Goal: Task Accomplishment & Management: Manage account settings

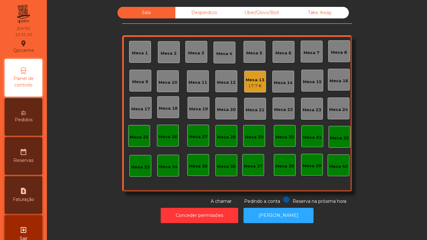
click at [249, 83] on div "17.7 €" at bounding box center [255, 86] width 19 height 6
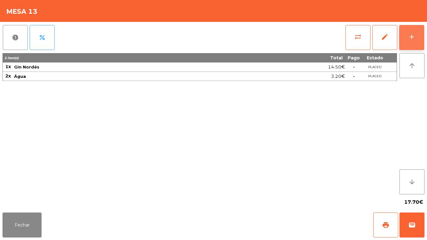
click at [407, 40] on button "add" at bounding box center [411, 37] width 25 height 25
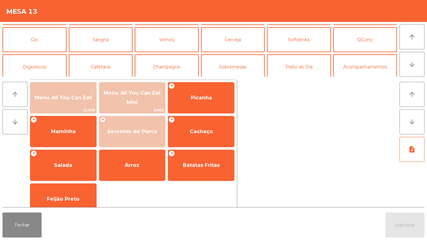
scroll to position [25, 0]
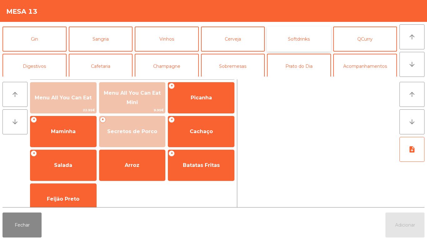
click at [285, 40] on button "Softdrinks" at bounding box center [299, 39] width 64 height 25
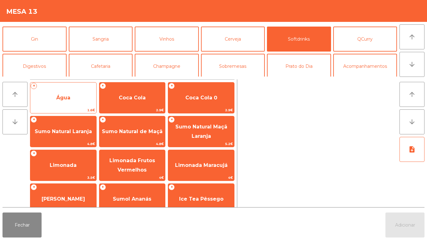
click at [73, 96] on span "Água" at bounding box center [63, 97] width 66 height 17
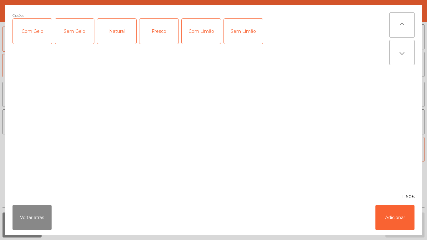
click at [122, 31] on div "Natural" at bounding box center [116, 31] width 39 height 25
click at [393, 214] on button "Adicionar" at bounding box center [394, 217] width 39 height 25
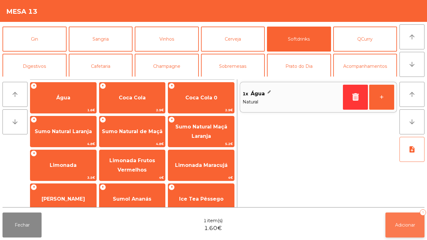
click at [405, 218] on button "Adicionar 1" at bounding box center [404, 224] width 39 height 25
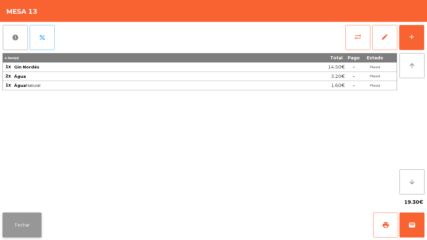
click at [35, 219] on button "Fechar" at bounding box center [21, 224] width 39 height 25
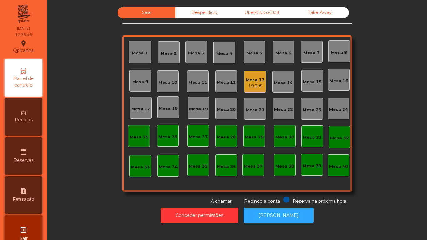
click at [256, 92] on div "Mesa 13 19.3 €" at bounding box center [255, 82] width 22 height 22
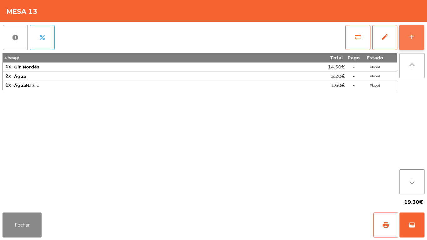
click at [400, 40] on button "add" at bounding box center [411, 37] width 25 height 25
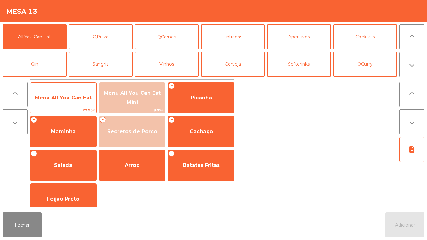
click at [72, 93] on span "Menu All You Can Eat" at bounding box center [63, 97] width 66 height 17
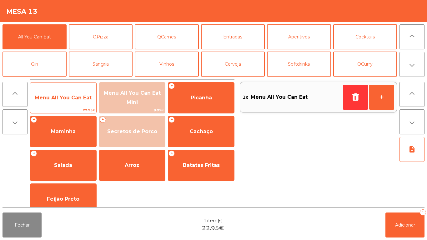
click at [75, 104] on span "Menu All You Can Eat" at bounding box center [63, 97] width 66 height 17
click at [75, 103] on span "Menu All You Can Eat" at bounding box center [63, 97] width 66 height 17
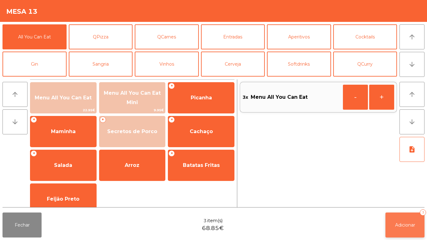
click at [396, 216] on button "Adicionar 3" at bounding box center [404, 224] width 39 height 25
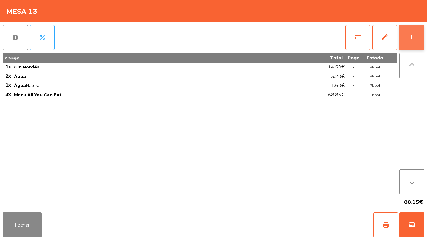
click at [404, 42] on button "add" at bounding box center [411, 37] width 25 height 25
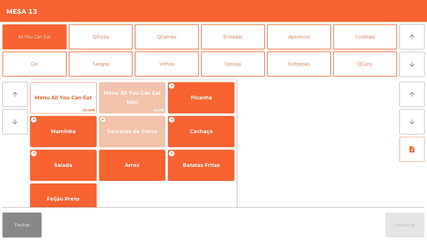
click at [68, 102] on span "Menu All You Can Eat" at bounding box center [63, 97] width 66 height 17
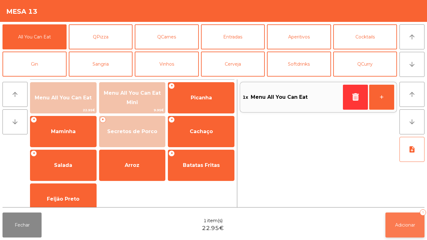
click at [400, 221] on button "Adicionar 1" at bounding box center [404, 224] width 39 height 25
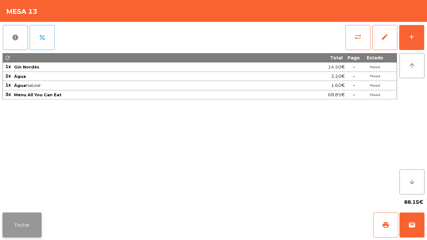
click at [24, 221] on button "Fechar" at bounding box center [21, 224] width 39 height 25
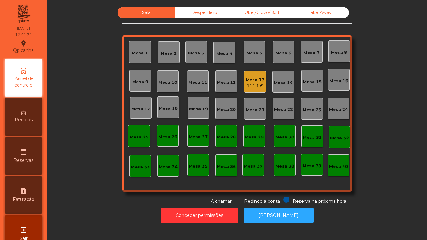
click at [250, 80] on div "Mesa 13" at bounding box center [255, 80] width 19 height 6
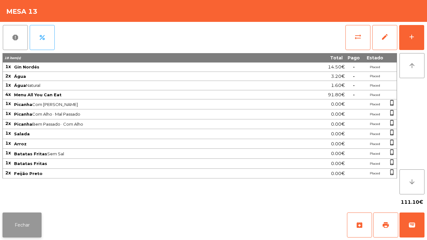
click at [35, 219] on button "Fechar" at bounding box center [21, 224] width 39 height 25
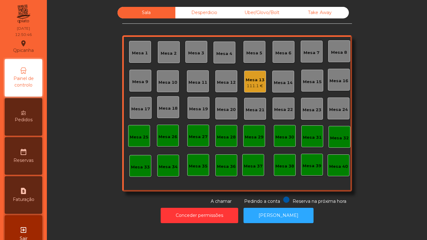
click at [249, 86] on div "111.1 €" at bounding box center [255, 86] width 19 height 6
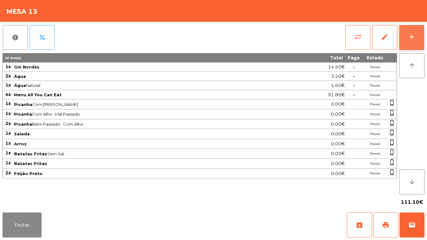
click at [409, 42] on button "add" at bounding box center [411, 37] width 25 height 25
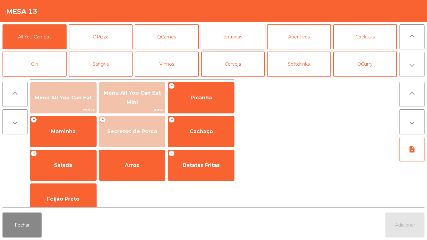
click at [249, 29] on button "Entradas" at bounding box center [233, 36] width 64 height 25
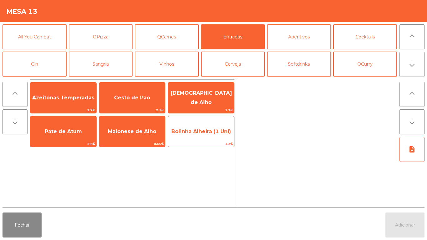
click at [213, 137] on span "Bolinha Alheira (1 Uni)" at bounding box center [201, 131] width 66 height 17
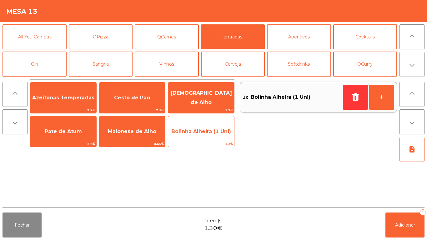
click at [218, 137] on span "Bolinha Alheira (1 Uni)" at bounding box center [201, 131] width 66 height 17
click at [221, 136] on span "Bolinha Alheira (1 Uni)" at bounding box center [201, 131] width 66 height 17
click at [218, 137] on span "Bolinha Alheira (1 Uni)" at bounding box center [201, 131] width 66 height 17
click at [219, 139] on span "Bolinha Alheira (1 Uni)" at bounding box center [201, 131] width 66 height 17
click at [224, 137] on span "Bolinha Alheira (1 Uni)" at bounding box center [201, 131] width 66 height 17
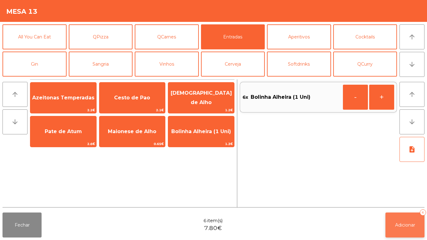
click at [393, 224] on button "Adicionar 6" at bounding box center [404, 224] width 39 height 25
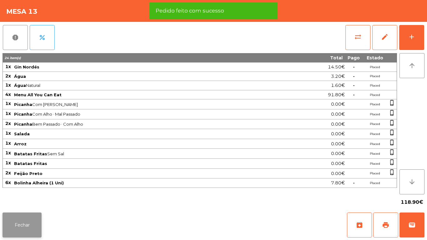
click at [30, 215] on button "Fechar" at bounding box center [21, 224] width 39 height 25
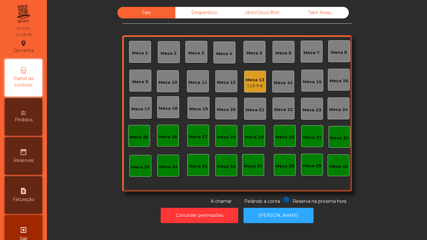
click at [197, 83] on div "Mesa 11" at bounding box center [197, 82] width 19 height 6
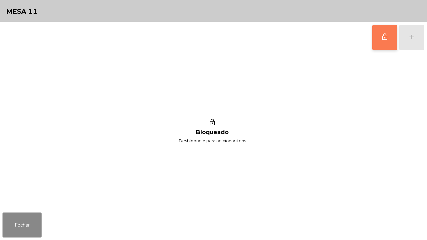
click at [385, 45] on button "lock_outline" at bounding box center [384, 37] width 25 height 25
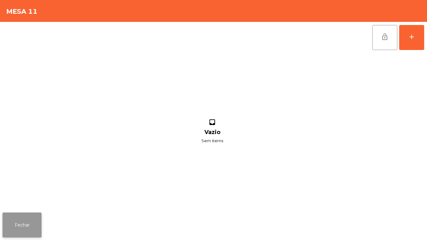
click at [24, 228] on button "Fechar" at bounding box center [21, 224] width 39 height 25
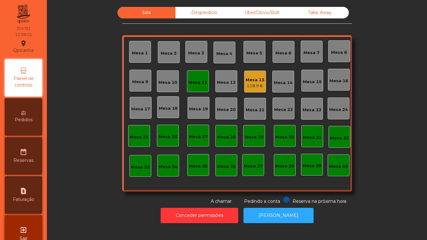
click at [196, 80] on div "Mesa 11" at bounding box center [197, 82] width 19 height 6
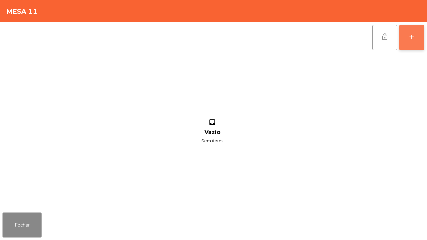
click at [412, 35] on div "add" at bounding box center [411, 36] width 7 height 7
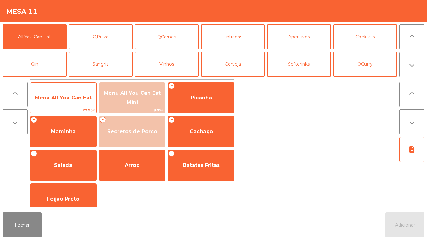
click at [60, 94] on span "Menu All You Can Eat" at bounding box center [63, 97] width 66 height 17
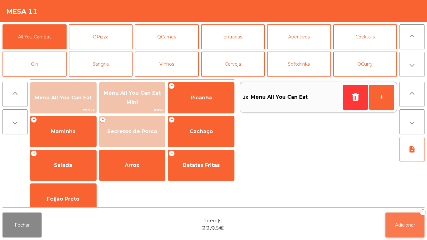
click at [390, 214] on button "Adicionar 1" at bounding box center [404, 224] width 39 height 25
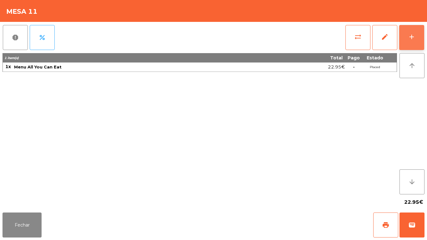
click at [415, 34] on button "add" at bounding box center [411, 37] width 25 height 25
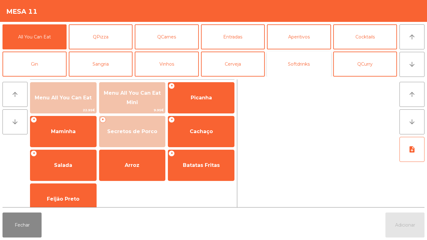
click at [298, 64] on button "Softdrinks" at bounding box center [299, 64] width 64 height 25
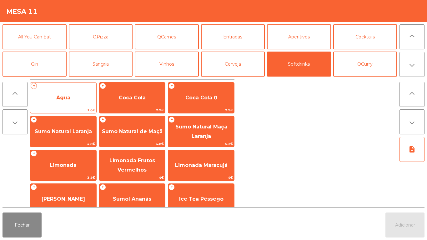
click at [73, 98] on span "Água" at bounding box center [63, 97] width 66 height 17
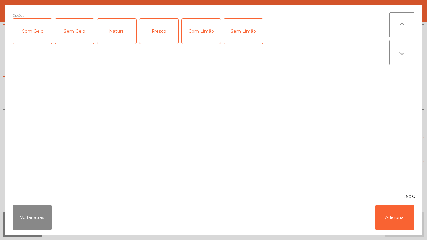
click at [161, 34] on div "Fresco" at bounding box center [158, 31] width 39 height 25
click at [403, 214] on button "Adicionar" at bounding box center [394, 217] width 39 height 25
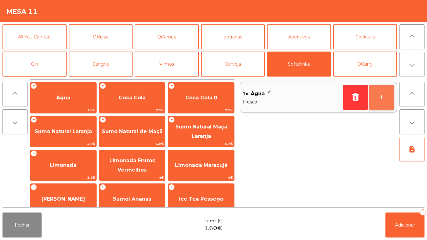
click at [379, 101] on button "+" at bounding box center [381, 97] width 25 height 25
click at [377, 99] on button "+" at bounding box center [381, 97] width 25 height 25
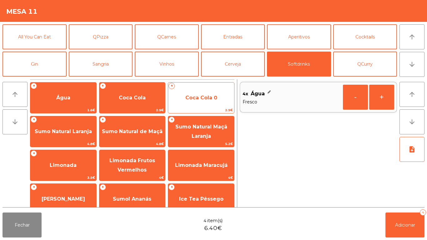
click at [202, 96] on span "Coca Cola 0" at bounding box center [201, 98] width 32 height 6
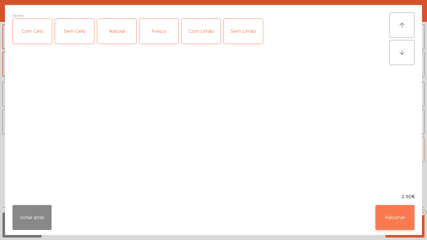
click at [392, 208] on button "Adicionar" at bounding box center [394, 217] width 39 height 25
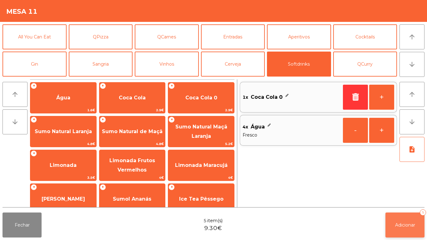
click at [410, 221] on button "Adicionar 5" at bounding box center [404, 224] width 39 height 25
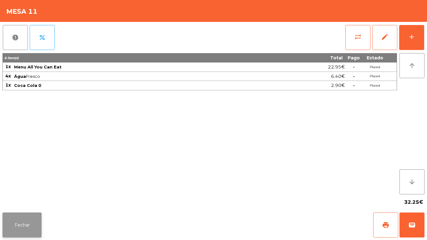
click at [27, 220] on button "Fechar" at bounding box center [21, 224] width 39 height 25
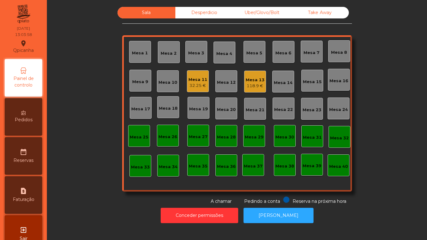
click at [175, 53] on div "Mesa 2" at bounding box center [169, 52] width 22 height 22
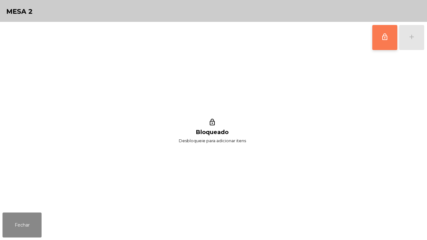
click at [383, 35] on span "lock_outline" at bounding box center [384, 36] width 7 height 7
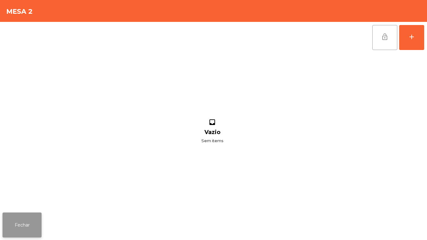
click at [32, 214] on button "Fechar" at bounding box center [21, 224] width 39 height 25
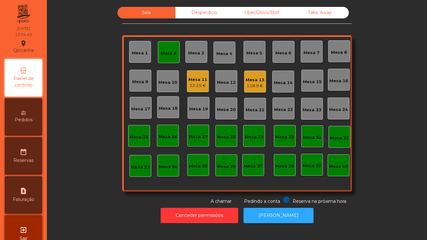
click at [254, 78] on div "Mesa 13" at bounding box center [255, 80] width 19 height 6
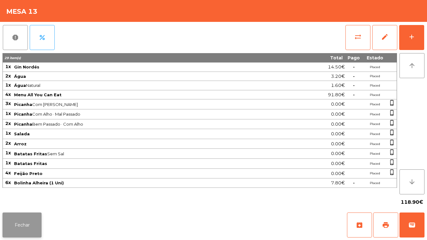
click at [30, 217] on button "Fechar" at bounding box center [21, 224] width 39 height 25
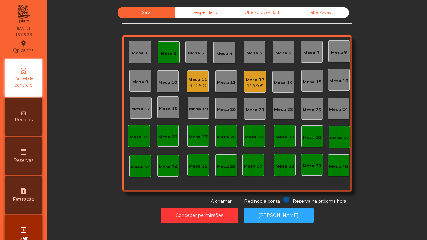
click at [170, 52] on div "Mesa 2" at bounding box center [169, 53] width 16 height 6
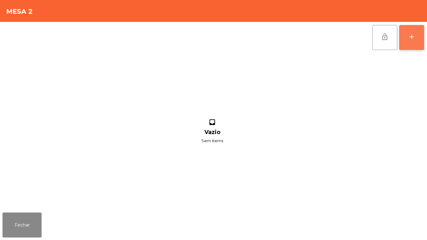
click at [408, 41] on button "add" at bounding box center [411, 37] width 25 height 25
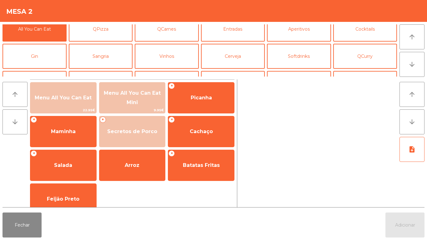
scroll to position [12, 0]
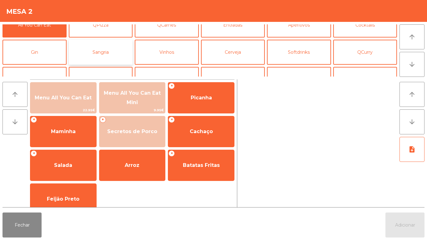
click at [121, 47] on button "Sangria" at bounding box center [101, 52] width 64 height 25
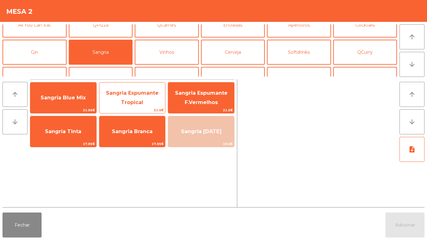
click at [150, 100] on span "Sangria Espumante Tropical" at bounding box center [132, 98] width 66 height 27
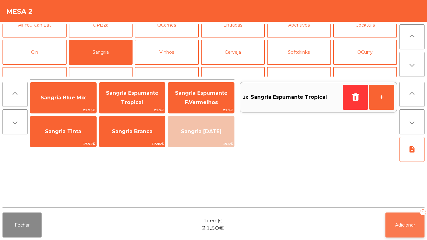
click at [404, 221] on button "Adicionar 1" at bounding box center [404, 224] width 39 height 25
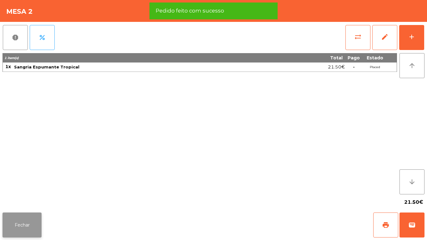
click at [32, 221] on button "Fechar" at bounding box center [21, 224] width 39 height 25
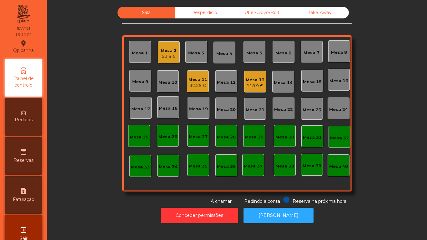
click at [162, 45] on div "Mesa 2 21.5 €" at bounding box center [169, 52] width 16 height 15
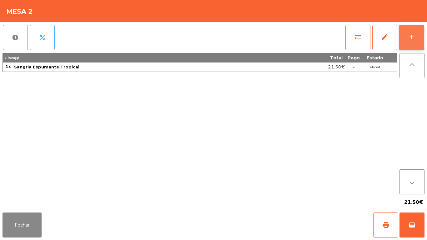
click at [414, 33] on div "add" at bounding box center [411, 36] width 7 height 7
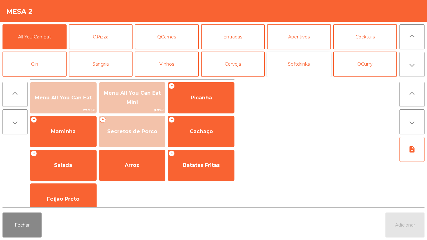
click at [301, 65] on button "Softdrinks" at bounding box center [299, 64] width 64 height 25
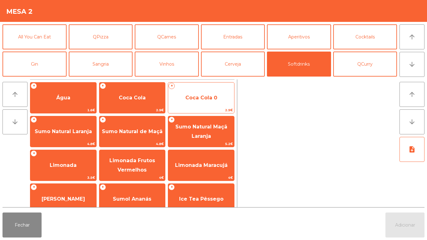
click at [213, 97] on span "Coca Cola 0" at bounding box center [201, 98] width 32 height 6
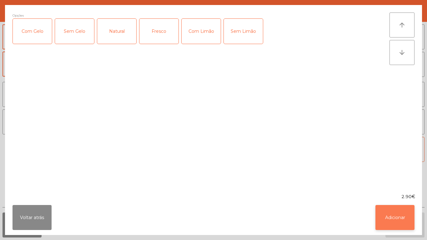
click at [396, 209] on button "Adicionar" at bounding box center [394, 217] width 39 height 25
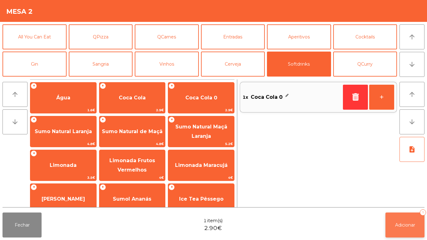
click at [400, 223] on span "Adicionar" at bounding box center [405, 225] width 20 height 6
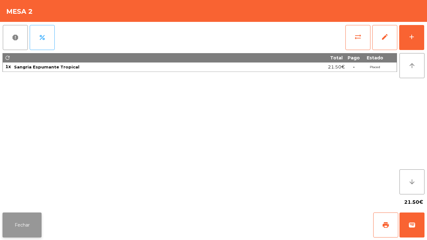
click at [41, 226] on button "Fechar" at bounding box center [21, 224] width 39 height 25
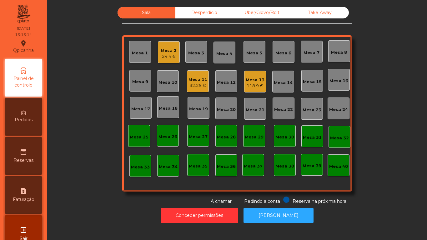
click at [196, 82] on div "Mesa 11" at bounding box center [197, 80] width 19 height 6
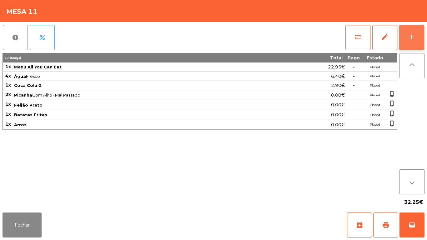
click at [412, 36] on div "add" at bounding box center [411, 36] width 7 height 7
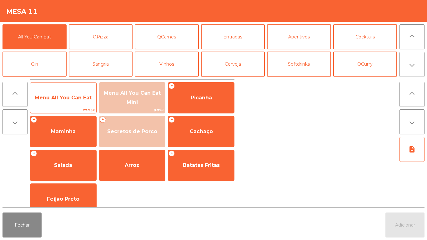
click at [80, 105] on span "Menu All You Can Eat" at bounding box center [63, 97] width 66 height 17
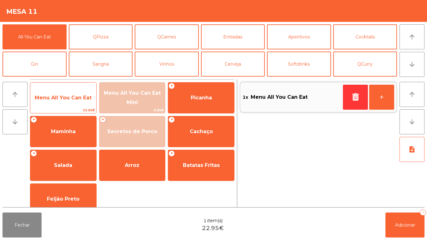
click at [85, 108] on span "22.95€" at bounding box center [63, 110] width 66 height 6
click at [82, 103] on span "Menu All You Can Eat" at bounding box center [63, 97] width 66 height 17
click at [81, 105] on span "Menu All You Can Eat" at bounding box center [63, 97] width 66 height 17
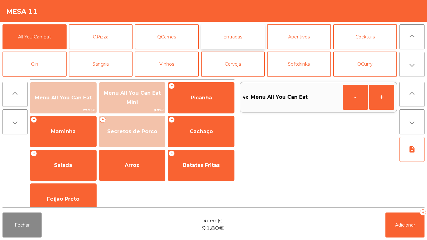
click at [236, 41] on button "Entradas" at bounding box center [233, 36] width 64 height 25
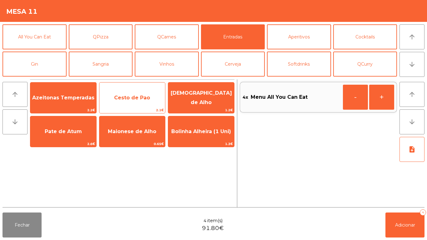
click at [139, 99] on span "Cesto de Pao" at bounding box center [132, 98] width 36 height 6
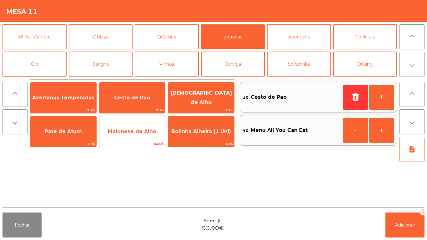
click at [137, 134] on span "Maionese de Alho" at bounding box center [132, 131] width 48 height 6
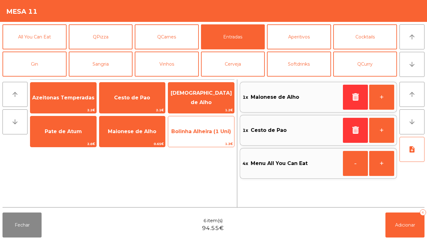
click at [199, 128] on span "Bolinha Alheira (1 Uni)" at bounding box center [201, 131] width 60 height 6
click at [202, 131] on span "Bolinha Alheira (1 Uni)" at bounding box center [201, 131] width 60 height 6
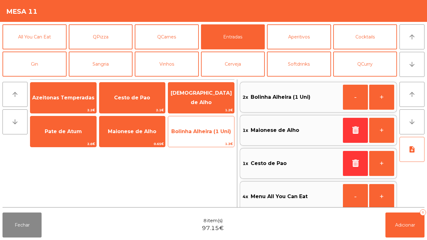
scroll to position [2, 0]
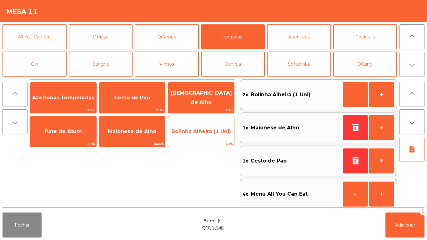
click at [202, 136] on span "Bolinha Alheira (1 Uni)" at bounding box center [201, 131] width 66 height 17
click at [196, 139] on span "Bolinha Alheira (1 Uni)" at bounding box center [201, 131] width 66 height 17
click at [198, 137] on span "Bolinha Alheira (1 Uni)" at bounding box center [201, 131] width 66 height 17
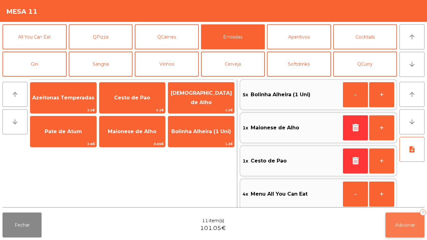
click at [403, 219] on button "Adicionar 11" at bounding box center [404, 224] width 39 height 25
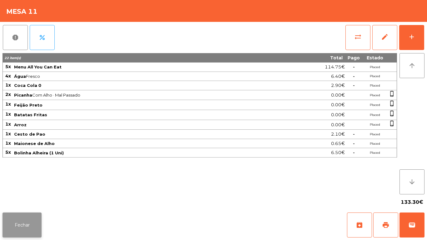
click at [31, 215] on button "Fechar" at bounding box center [21, 224] width 39 height 25
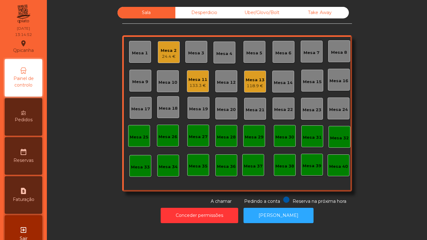
click at [167, 61] on div "Mesa 2 24.4 €" at bounding box center [169, 52] width 22 height 22
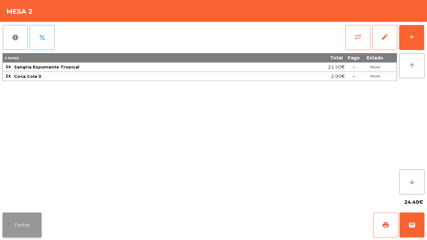
click at [18, 217] on button "Fechar" at bounding box center [21, 224] width 39 height 25
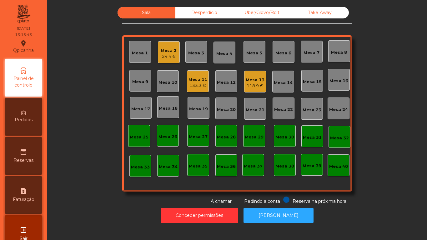
click at [158, 49] on div "Mesa 2 24.4 €" at bounding box center [169, 52] width 22 height 22
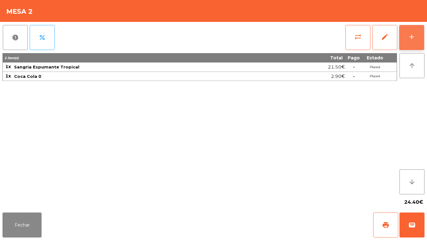
click at [414, 37] on div "add" at bounding box center [411, 36] width 7 height 7
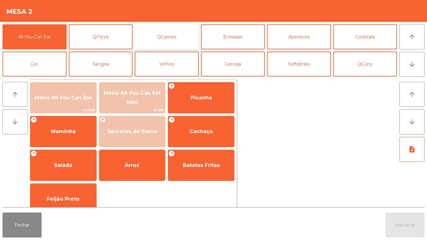
click at [177, 36] on button "QCarnes" at bounding box center [167, 36] width 64 height 25
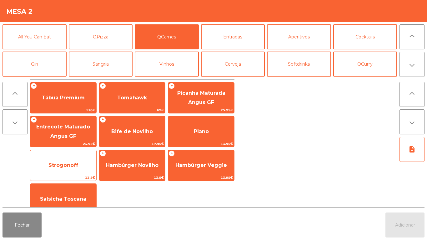
click at [82, 174] on span "Strogonoff" at bounding box center [63, 165] width 66 height 17
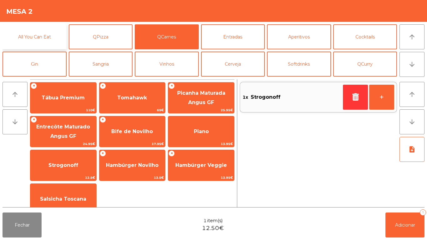
click at [47, 37] on button "All You Can Eat" at bounding box center [34, 36] width 64 height 25
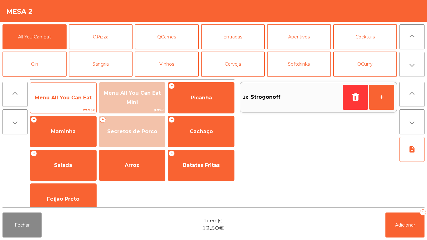
click at [84, 95] on span "Menu All You Can Eat" at bounding box center [63, 98] width 57 height 6
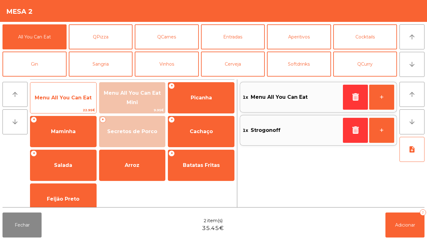
click at [80, 97] on span "Menu All You Can Eat" at bounding box center [63, 98] width 57 height 6
click at [84, 89] on div "Menu All You Can Eat 22.95€" at bounding box center [63, 97] width 67 height 31
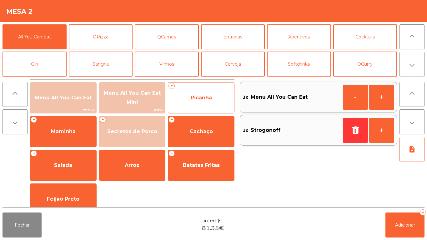
click at [206, 103] on span "Picanha" at bounding box center [201, 97] width 66 height 17
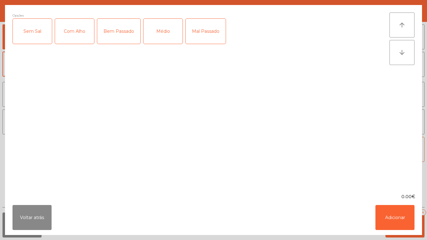
click at [166, 39] on div "Médio" at bounding box center [162, 31] width 39 height 25
click at [127, 32] on div "Bem Passado" at bounding box center [118, 31] width 43 height 25
click at [82, 39] on div "Com Alho" at bounding box center [74, 31] width 39 height 25
click at [406, 226] on button "Adicionar" at bounding box center [394, 217] width 39 height 25
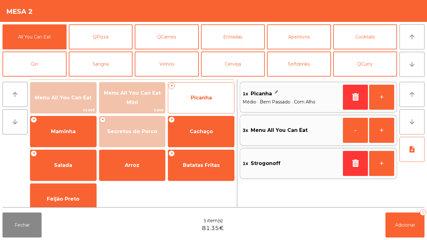
click at [204, 96] on span "Picanha" at bounding box center [201, 98] width 21 height 6
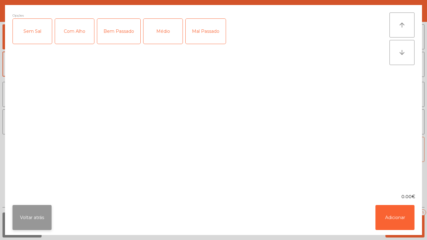
click at [21, 208] on button "Voltar atrás" at bounding box center [31, 217] width 39 height 25
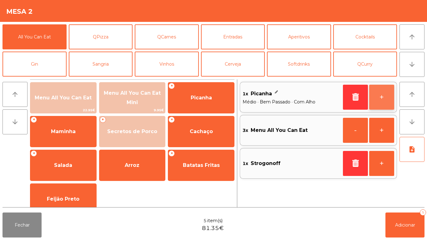
click at [381, 96] on button "+" at bounding box center [381, 97] width 25 height 25
click at [383, 100] on button "+" at bounding box center [381, 97] width 25 height 25
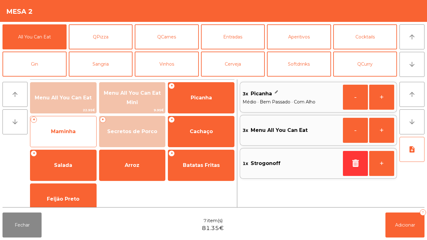
click at [71, 126] on span "Maminha" at bounding box center [63, 131] width 66 height 17
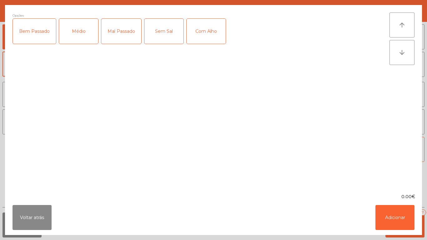
click at [80, 34] on div "Médio" at bounding box center [78, 31] width 39 height 25
click at [43, 39] on div "Bem Passado" at bounding box center [34, 31] width 43 height 25
click at [214, 36] on div "Com Alho" at bounding box center [205, 31] width 39 height 25
click at [404, 224] on button "Adicionar" at bounding box center [394, 217] width 39 height 25
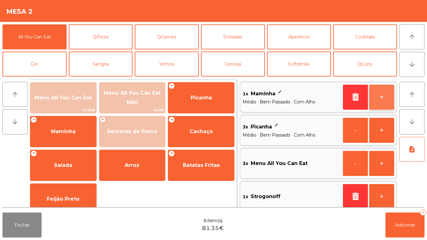
click at [376, 92] on button "+" at bounding box center [381, 97] width 25 height 25
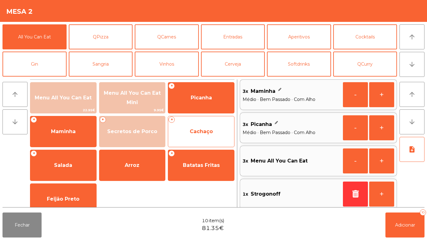
click at [215, 129] on span "Cachaço" at bounding box center [201, 131] width 66 height 17
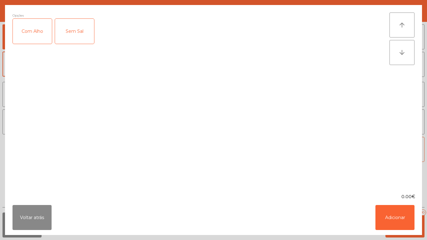
click at [32, 31] on div "Com Alho" at bounding box center [32, 31] width 39 height 25
click at [390, 215] on button "Adicionar" at bounding box center [394, 217] width 39 height 25
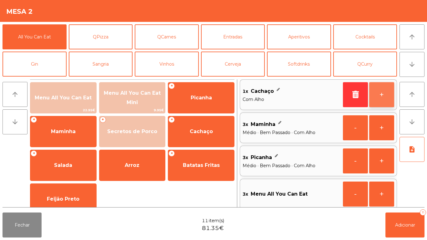
click at [379, 94] on button "+" at bounding box center [381, 94] width 25 height 25
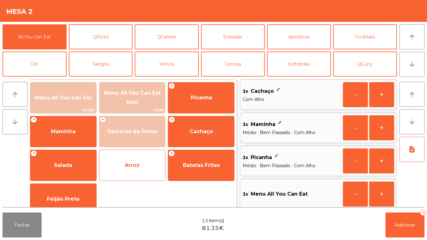
click at [130, 170] on span "Arroz" at bounding box center [132, 165] width 66 height 17
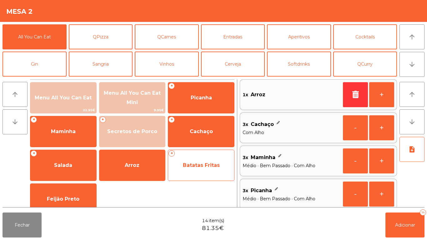
click at [204, 170] on span "Batatas Fritas" at bounding box center [201, 165] width 66 height 17
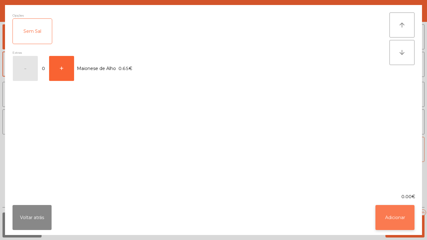
click at [387, 217] on button "Adicionar" at bounding box center [394, 217] width 39 height 25
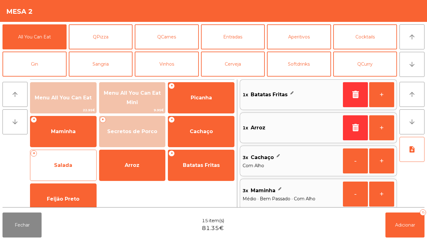
click at [81, 164] on span "Salada" at bounding box center [63, 165] width 66 height 17
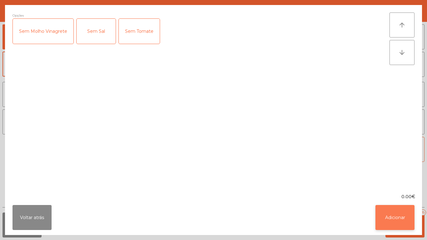
click at [400, 223] on button "Adicionar" at bounding box center [394, 217] width 39 height 25
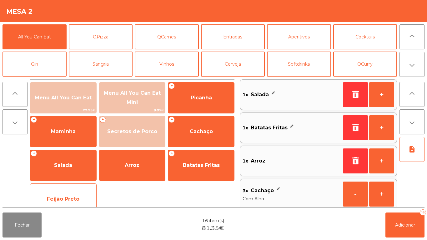
click at [72, 188] on div "Feijão Preto" at bounding box center [63, 198] width 67 height 31
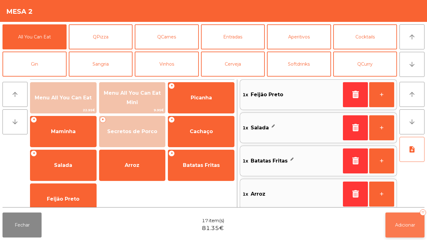
click at [405, 225] on span "Adicionar" at bounding box center [405, 225] width 20 height 6
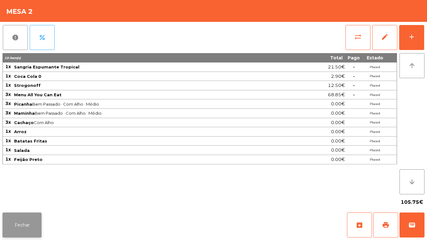
click at [33, 220] on button "Fechar" at bounding box center [21, 224] width 39 height 25
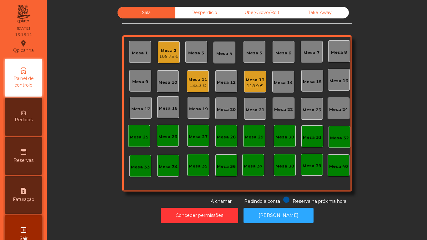
click at [159, 57] on div "105.75 €" at bounding box center [168, 56] width 19 height 6
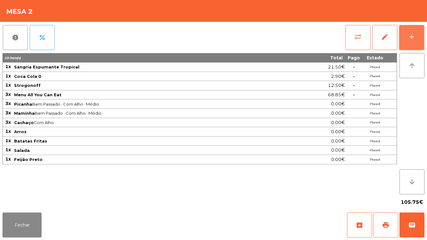
click at [408, 46] on button "add" at bounding box center [411, 37] width 25 height 25
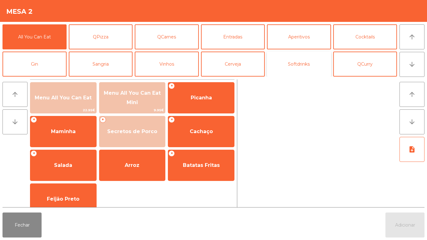
click at [313, 64] on button "Softdrinks" at bounding box center [299, 64] width 64 height 25
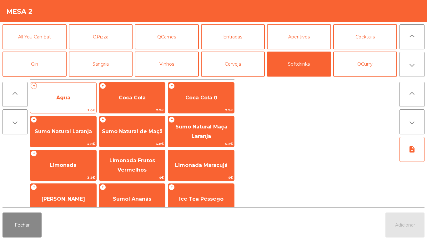
click at [75, 98] on span "Água" at bounding box center [63, 97] width 66 height 17
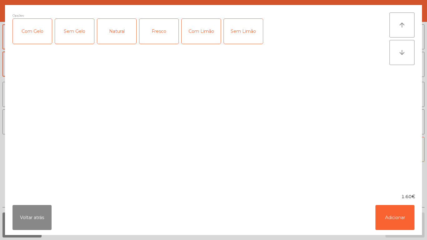
click at [157, 38] on div "Fresco" at bounding box center [158, 31] width 39 height 25
click at [397, 217] on button "Adicionar" at bounding box center [394, 217] width 39 height 25
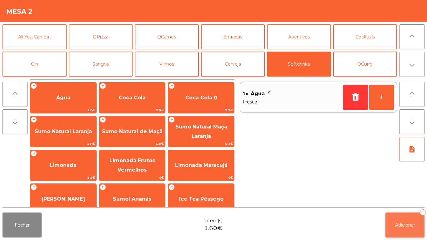
click at [410, 224] on span "Adicionar" at bounding box center [405, 225] width 20 height 6
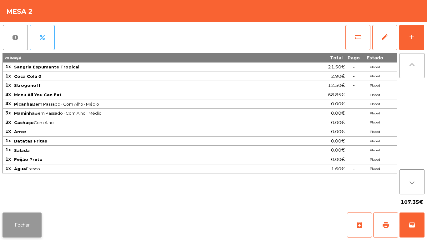
click at [22, 213] on button "Fechar" at bounding box center [21, 224] width 39 height 25
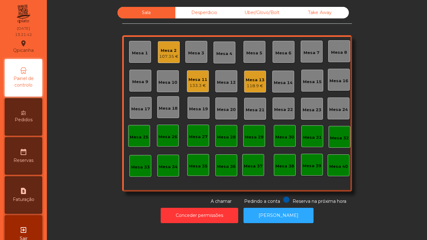
click at [29, 126] on div "Pedidos" at bounding box center [23, 116] width 37 height 37
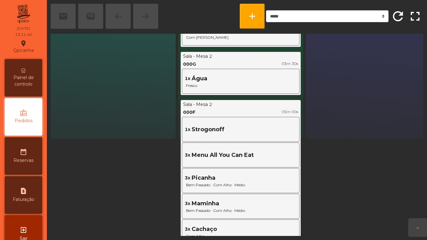
scroll to position [103, 0]
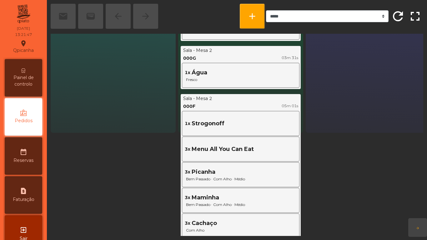
click at [42, 78] on div "Painel de controlo" at bounding box center [23, 77] width 37 height 37
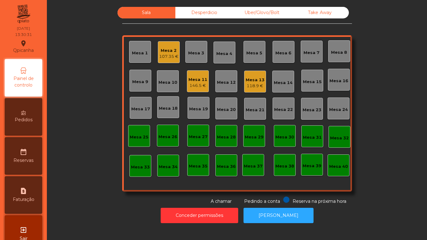
click at [171, 49] on div "Mesa 2" at bounding box center [168, 50] width 19 height 6
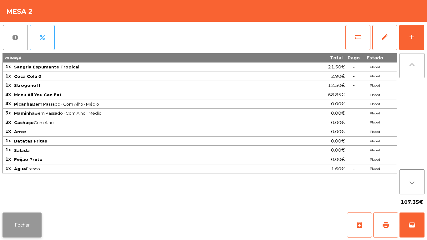
click at [31, 220] on button "Fechar" at bounding box center [21, 224] width 39 height 25
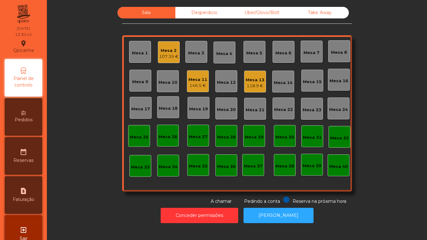
click at [170, 57] on div "107.35 €" at bounding box center [168, 56] width 19 height 6
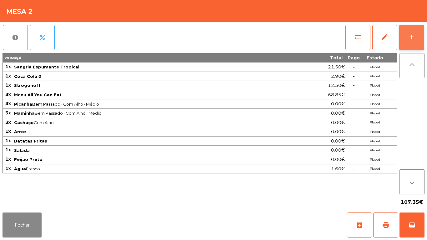
click at [405, 44] on button "add" at bounding box center [411, 37] width 25 height 25
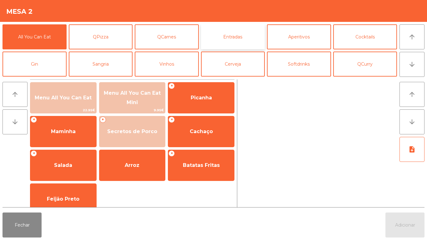
click at [230, 35] on button "Entradas" at bounding box center [233, 36] width 64 height 25
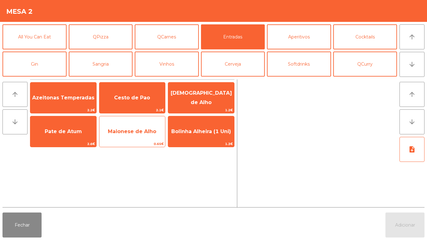
click at [142, 131] on span "Maionese de Alho" at bounding box center [132, 131] width 48 height 6
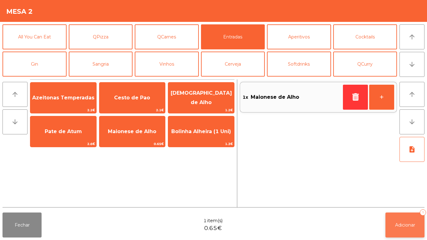
click at [408, 224] on span "Adicionar" at bounding box center [405, 225] width 20 height 6
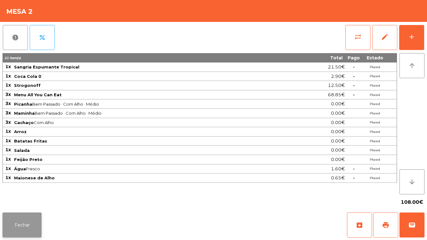
click at [28, 215] on button "Fechar" at bounding box center [21, 224] width 39 height 25
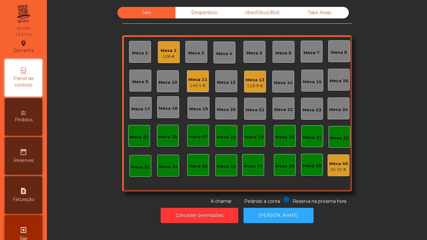
click at [32, 109] on div "Pedidos" at bounding box center [23, 116] width 37 height 37
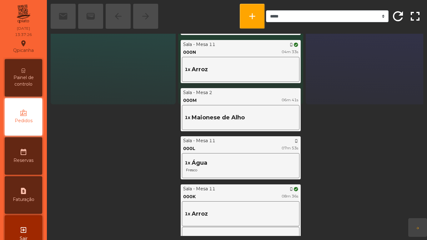
scroll to position [157, 0]
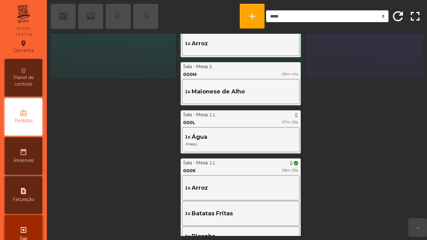
click at [37, 76] on span "Painel de controlo" at bounding box center [23, 80] width 34 height 13
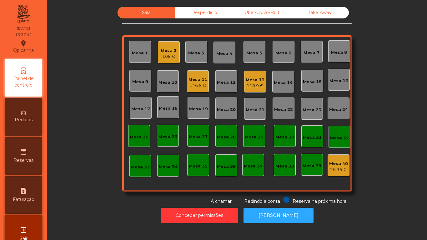
click at [28, 122] on span "Pedidos" at bounding box center [24, 120] width 18 height 7
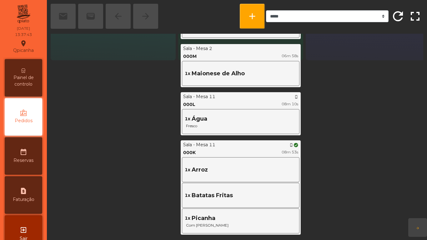
scroll to position [176, 0]
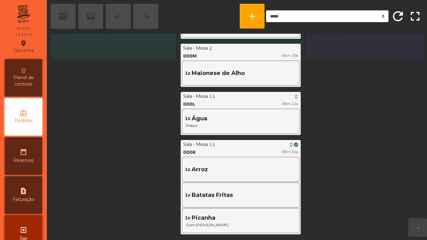
click at [22, 72] on div "Painel de controlo" at bounding box center [23, 77] width 37 height 37
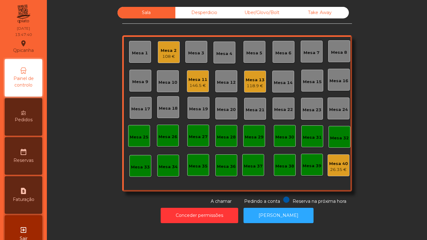
click at [18, 109] on div "Pedidos" at bounding box center [23, 116] width 37 height 37
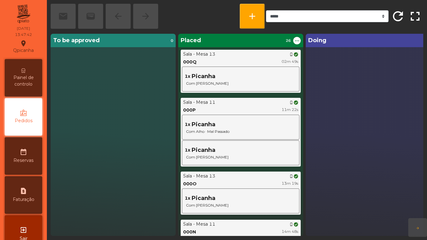
click at [24, 82] on span "Painel de controlo" at bounding box center [23, 80] width 34 height 13
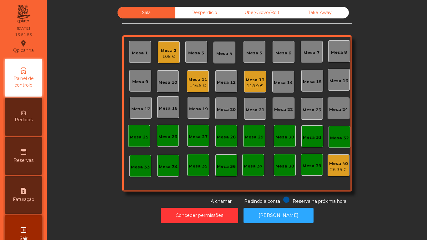
click at [171, 52] on div "Mesa 2" at bounding box center [169, 50] width 16 height 6
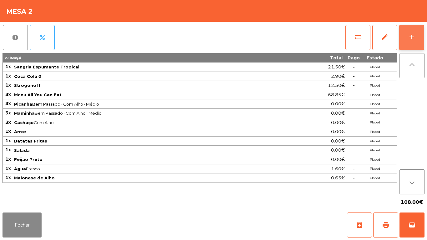
click at [414, 41] on button "add" at bounding box center [411, 37] width 25 height 25
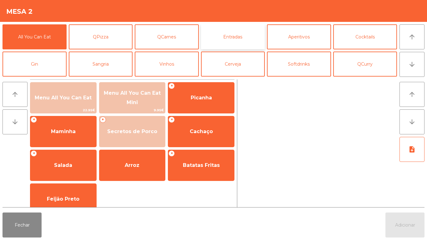
click at [250, 34] on button "Entradas" at bounding box center [233, 36] width 64 height 25
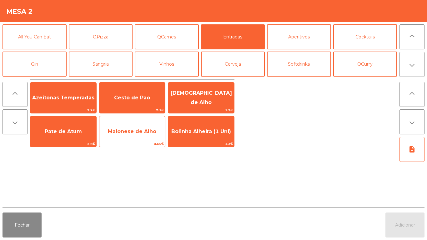
click at [145, 131] on span "Maionese de Alho" at bounding box center [132, 131] width 48 height 6
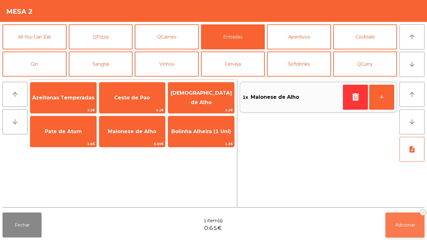
click at [407, 224] on span "Adicionar" at bounding box center [405, 225] width 20 height 6
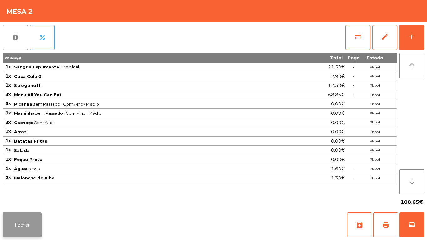
click at [20, 223] on button "Fechar" at bounding box center [21, 224] width 39 height 25
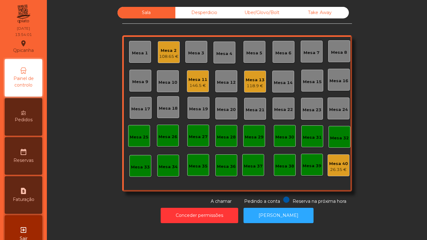
click at [307, 58] on div "Mesa 7" at bounding box center [311, 52] width 22 height 22
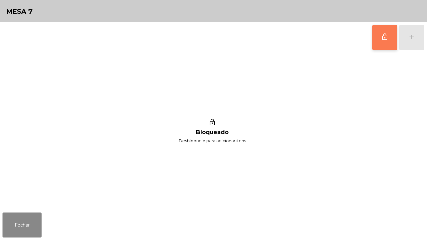
click at [380, 37] on button "lock_outline" at bounding box center [384, 37] width 25 height 25
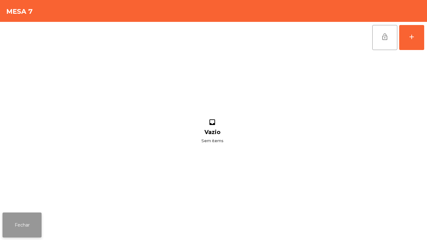
click at [7, 214] on button "Fechar" at bounding box center [21, 224] width 39 height 25
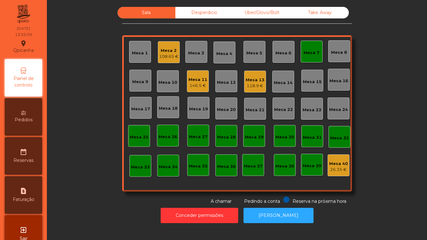
click at [25, 122] on span "Pedidos" at bounding box center [24, 120] width 18 height 7
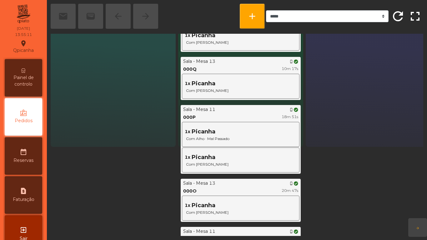
scroll to position [89, 0]
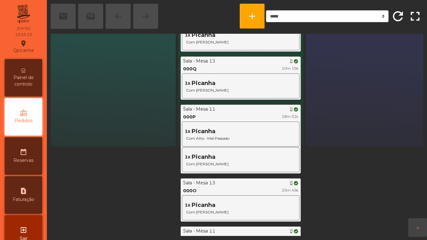
click at [25, 75] on span "Painel de controlo" at bounding box center [23, 80] width 34 height 13
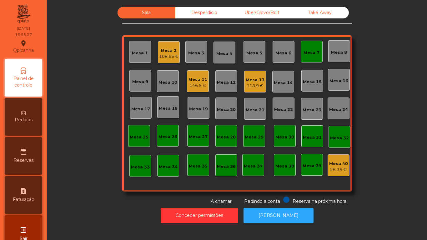
click at [308, 46] on div "Mesa 7" at bounding box center [311, 52] width 22 height 22
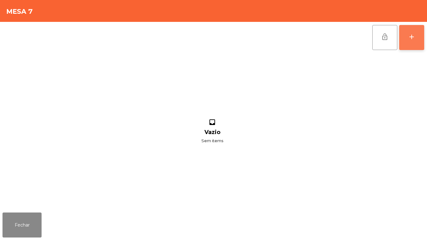
click at [411, 41] on button "add" at bounding box center [411, 37] width 25 height 25
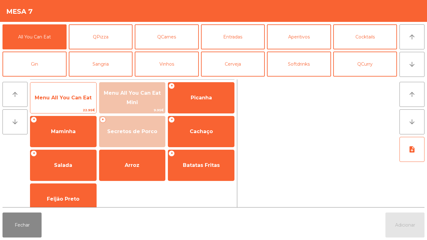
click at [67, 110] on span "22.95€" at bounding box center [63, 110] width 66 height 6
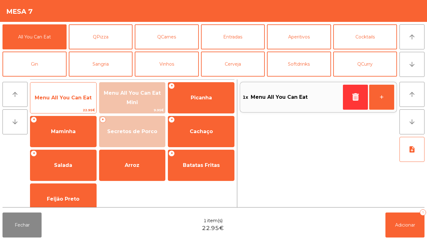
click at [73, 104] on span "Menu All You Can Eat" at bounding box center [63, 97] width 66 height 17
click at [76, 106] on span "Menu All You Can Eat" at bounding box center [63, 97] width 66 height 17
click at [78, 107] on div "Menu All You Can Eat 22.95€" at bounding box center [63, 97] width 67 height 31
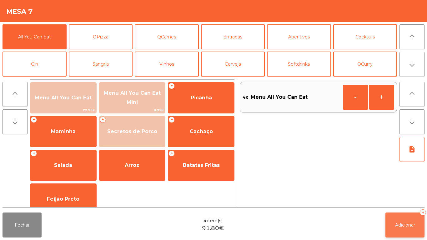
click at [402, 230] on button "Adicionar 4" at bounding box center [404, 224] width 39 height 25
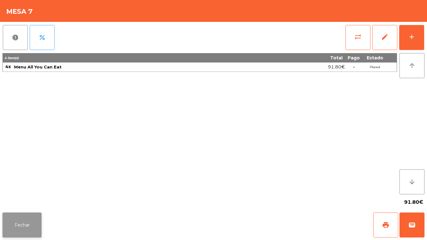
click at [12, 220] on button "Fechar" at bounding box center [21, 224] width 39 height 25
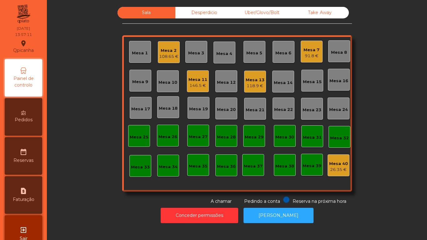
click at [17, 117] on span "Pedidos" at bounding box center [24, 120] width 18 height 7
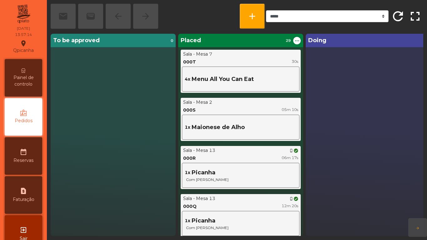
click at [28, 79] on span "Painel de controlo" at bounding box center [23, 80] width 34 height 13
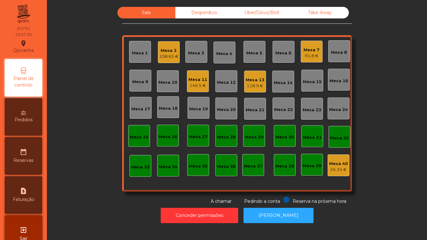
click at [309, 58] on div "91.8 €" at bounding box center [311, 56] width 16 height 6
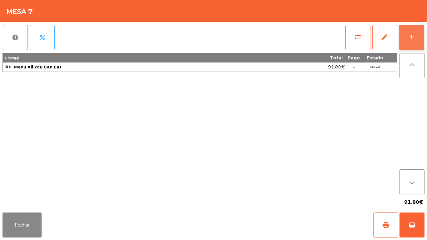
click at [410, 40] on div "add" at bounding box center [411, 36] width 7 height 7
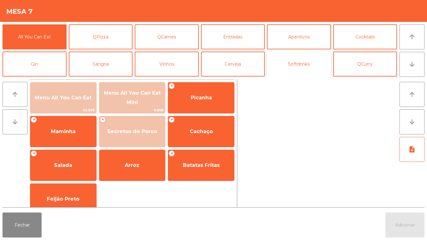
click at [287, 72] on button "Softdrinks" at bounding box center [299, 64] width 64 height 25
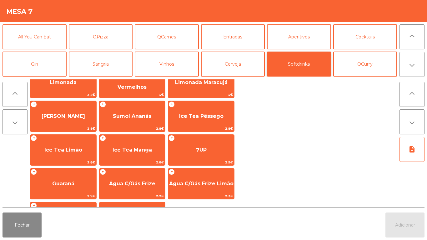
scroll to position [85, 0]
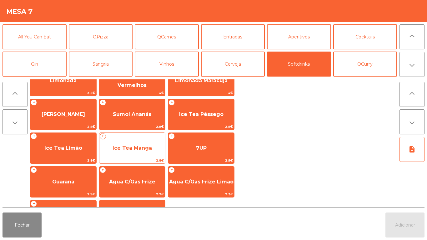
click at [149, 150] on span "Ice Tea Manga" at bounding box center [131, 148] width 39 height 6
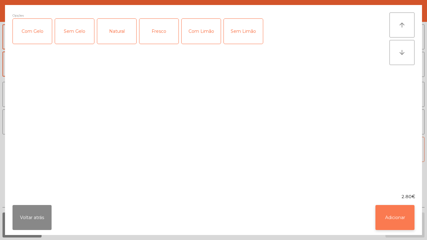
click at [393, 214] on button "Adicionar" at bounding box center [394, 217] width 39 height 25
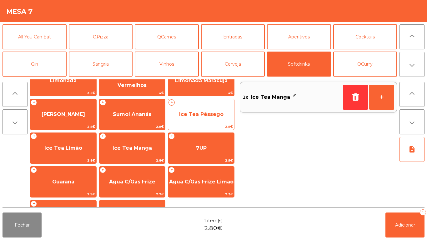
click at [217, 108] on span "Ice Tea Pêssego" at bounding box center [201, 114] width 66 height 17
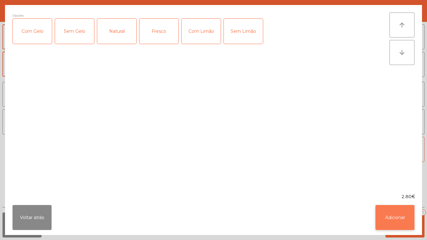
click at [398, 216] on button "Adicionar" at bounding box center [394, 217] width 39 height 25
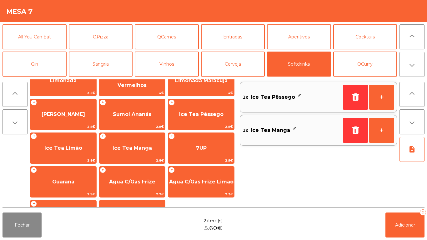
scroll to position [0, 0]
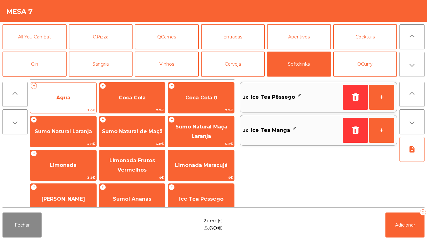
click at [84, 96] on span "Água" at bounding box center [63, 97] width 66 height 17
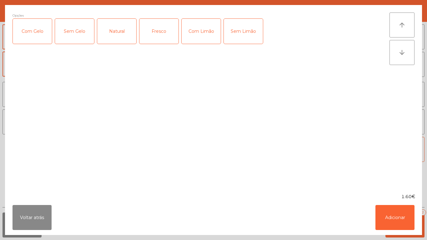
click at [120, 30] on div "Natural" at bounding box center [116, 31] width 39 height 25
click at [394, 214] on button "Adicionar" at bounding box center [394, 217] width 39 height 25
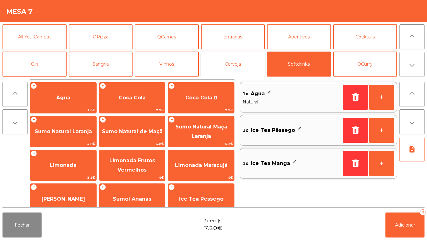
click at [239, 60] on button "Cerveja" at bounding box center [233, 64] width 64 height 25
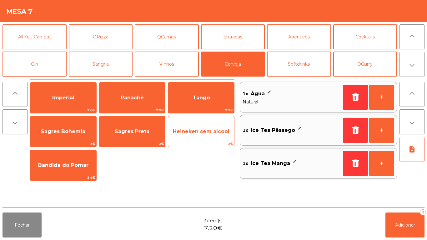
click at [212, 132] on span "Heineken sem alcool" at bounding box center [201, 131] width 57 height 6
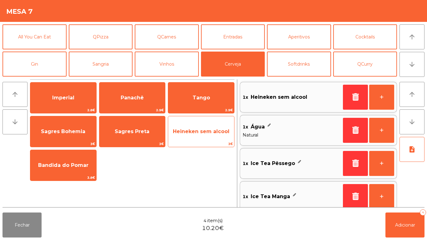
click at [207, 132] on span "Heineken sem alcool" at bounding box center [201, 131] width 57 height 6
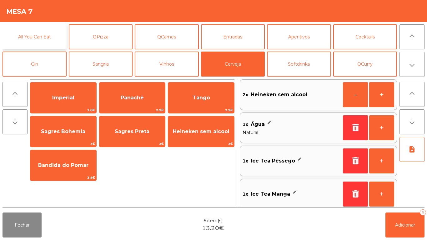
click at [48, 37] on button "All You Can Eat" at bounding box center [34, 36] width 64 height 25
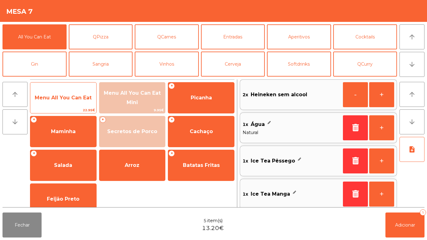
click at [77, 95] on span "Menu All You Can Eat" at bounding box center [63, 98] width 57 height 6
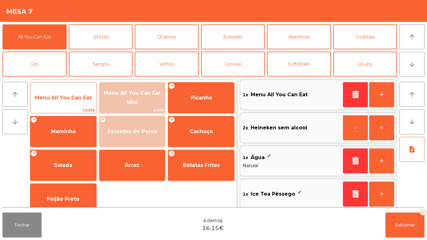
click at [74, 100] on span "Menu All You Can Eat" at bounding box center [63, 98] width 57 height 6
click at [67, 93] on span "Menu All You Can Eat" at bounding box center [63, 97] width 66 height 17
click at [71, 101] on span "Menu All You Can Eat" at bounding box center [63, 97] width 66 height 17
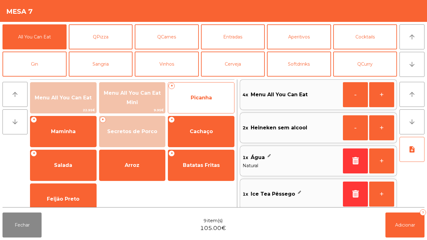
click at [219, 97] on span "Picanha" at bounding box center [201, 97] width 66 height 17
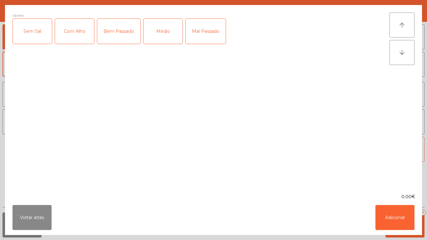
click at [170, 26] on div "Médio" at bounding box center [162, 31] width 39 height 25
click at [221, 32] on div "Mal Passado" at bounding box center [206, 31] width 40 height 25
click at [90, 30] on div "Com Alho" at bounding box center [74, 31] width 39 height 25
click at [393, 214] on button "Adicionar" at bounding box center [394, 217] width 39 height 25
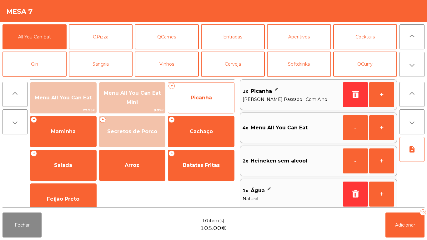
click at [214, 98] on span "Picanha" at bounding box center [201, 97] width 66 height 17
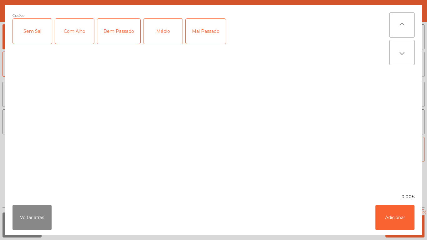
click at [167, 33] on div "Médio" at bounding box center [162, 31] width 39 height 25
click at [72, 34] on div "Com Alho" at bounding box center [74, 31] width 39 height 25
click at [385, 216] on button "Adicionar" at bounding box center [394, 217] width 39 height 25
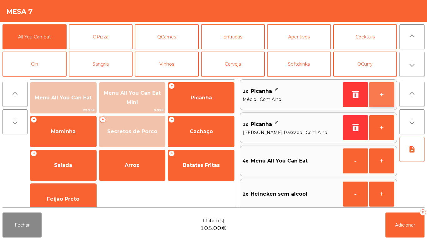
click at [378, 96] on button "+" at bounding box center [381, 94] width 25 height 25
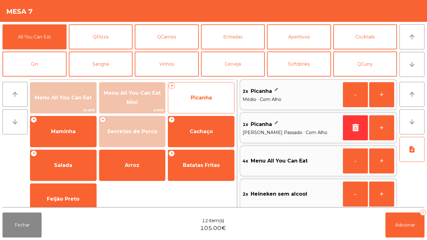
click at [207, 97] on span "Picanha" at bounding box center [201, 98] width 21 height 6
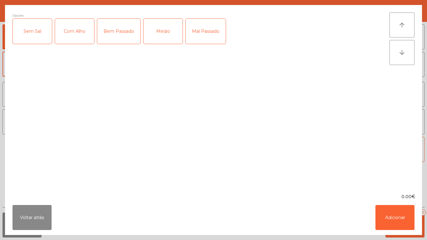
click at [169, 33] on div "Médio" at bounding box center [162, 31] width 39 height 25
click at [122, 32] on div "Bem Passado" at bounding box center [118, 31] width 43 height 25
click at [75, 30] on div "Com Alho" at bounding box center [74, 31] width 39 height 25
click at [390, 213] on button "Adicionar" at bounding box center [394, 217] width 39 height 25
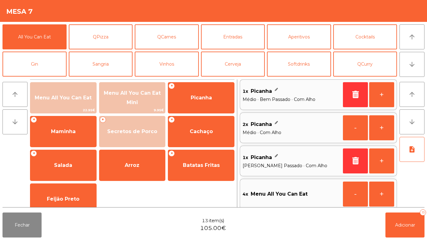
click at [220, 211] on div "Fechar 13 item(s) 105.00€ Adicionar 13" at bounding box center [213, 225] width 427 height 30
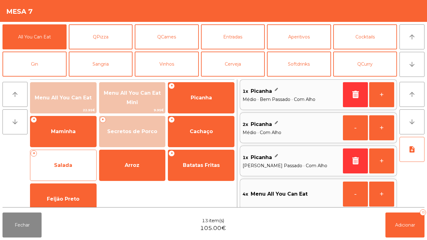
click at [73, 160] on span "Salada" at bounding box center [63, 165] width 66 height 17
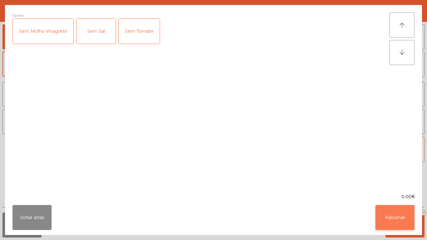
click at [395, 216] on button "Adicionar" at bounding box center [394, 217] width 39 height 25
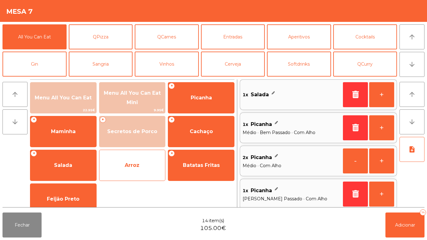
click at [130, 167] on span "Arroz" at bounding box center [132, 165] width 15 height 6
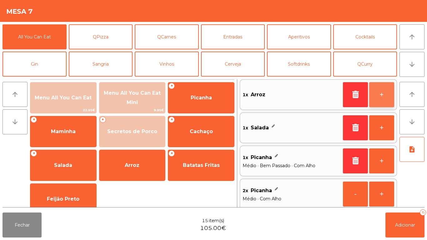
click at [379, 92] on button "+" at bounding box center [381, 94] width 25 height 25
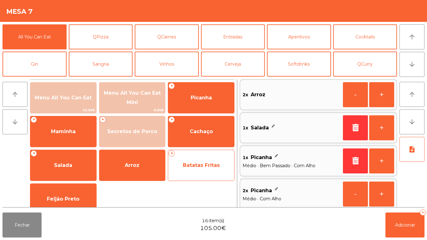
click at [195, 169] on span "Batatas Fritas" at bounding box center [201, 165] width 66 height 17
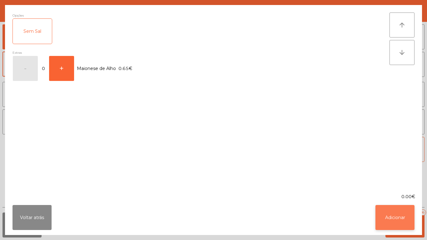
click at [393, 225] on button "Adicionar" at bounding box center [394, 217] width 39 height 25
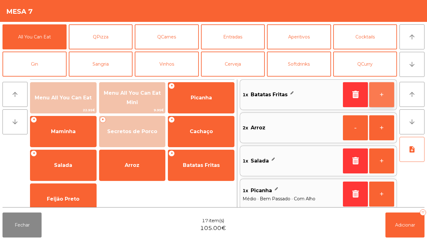
click at [375, 100] on button "+" at bounding box center [381, 94] width 25 height 25
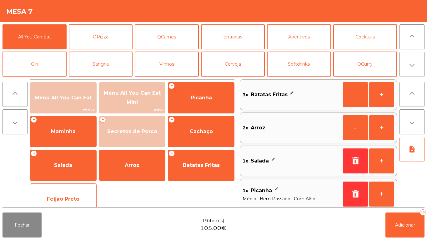
click at [78, 193] on span "Feijão Preto" at bounding box center [63, 199] width 66 height 17
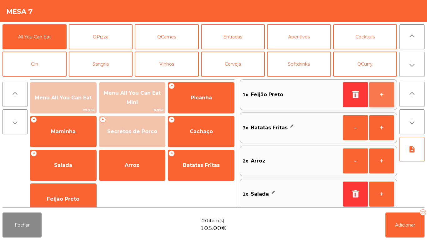
click at [378, 99] on button "+" at bounding box center [381, 94] width 25 height 25
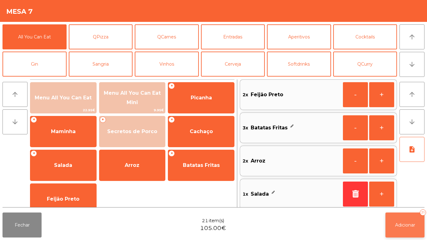
click at [404, 224] on span "Adicionar" at bounding box center [405, 225] width 20 height 6
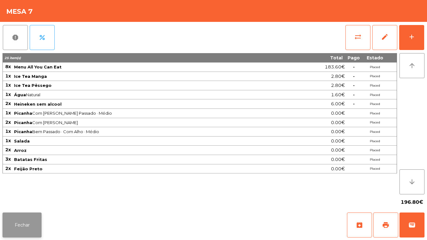
click at [16, 221] on button "Fechar" at bounding box center [21, 224] width 39 height 25
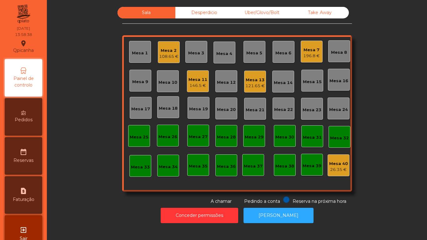
click at [197, 82] on div "Mesa 11" at bounding box center [197, 80] width 19 height 6
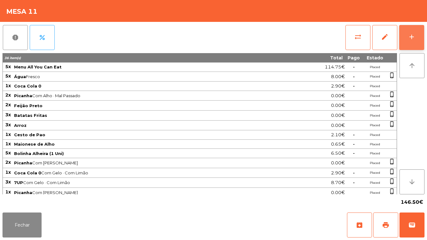
click at [407, 35] on button "add" at bounding box center [411, 37] width 25 height 25
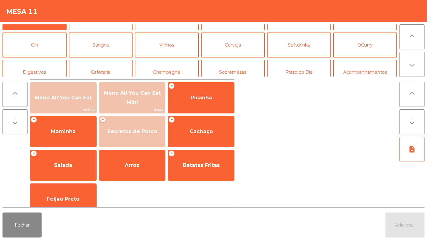
scroll to position [22, 0]
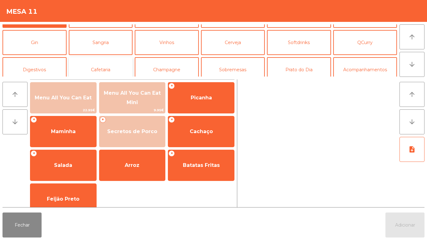
click at [111, 70] on button "Cafetaria" at bounding box center [101, 69] width 64 height 25
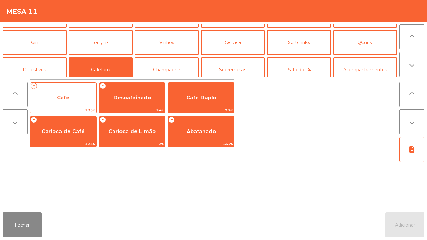
click at [68, 101] on span "Café" at bounding box center [63, 97] width 66 height 17
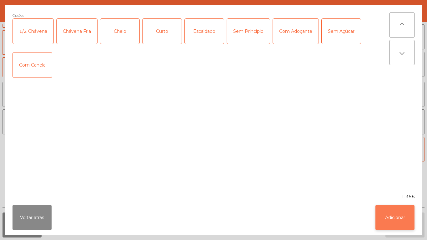
click at [396, 221] on button "Adicionar" at bounding box center [394, 217] width 39 height 25
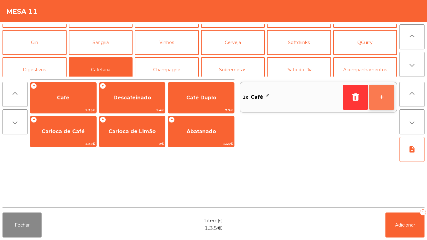
click at [386, 98] on button "+" at bounding box center [381, 97] width 25 height 25
click at [379, 96] on button "+" at bounding box center [381, 97] width 25 height 25
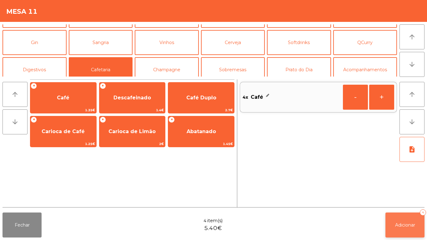
click at [400, 214] on button "Adicionar 4" at bounding box center [404, 224] width 39 height 25
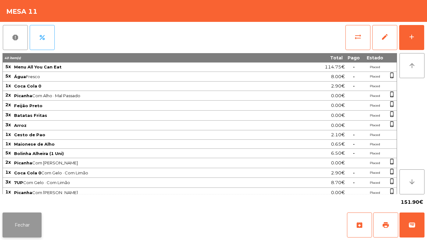
click at [20, 219] on button "Fechar" at bounding box center [21, 224] width 39 height 25
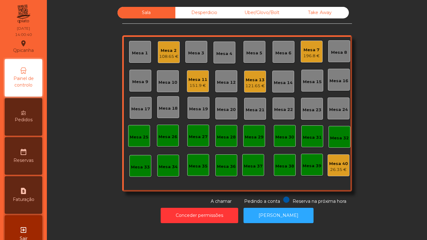
click at [24, 120] on span "Pedidos" at bounding box center [24, 120] width 18 height 7
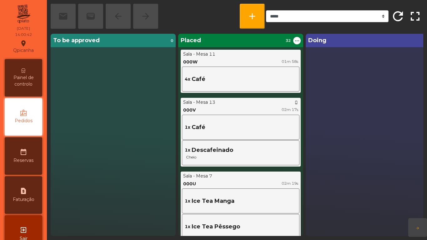
click at [28, 76] on span "Painel de controlo" at bounding box center [23, 80] width 34 height 13
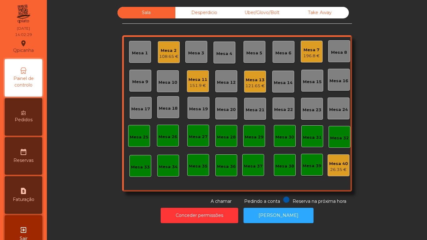
click at [255, 85] on div "121.65 €" at bounding box center [254, 86] width 19 height 6
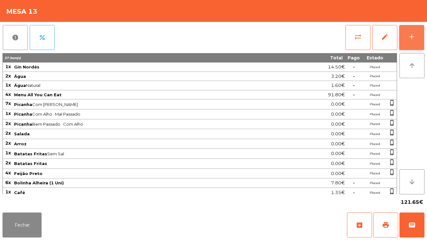
click at [410, 37] on div "add" at bounding box center [411, 36] width 7 height 7
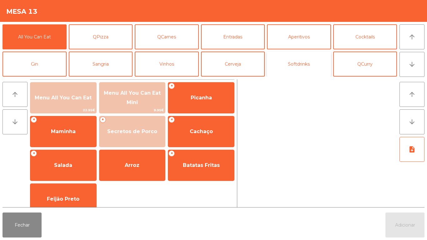
click at [305, 73] on button "Softdrinks" at bounding box center [299, 64] width 64 height 25
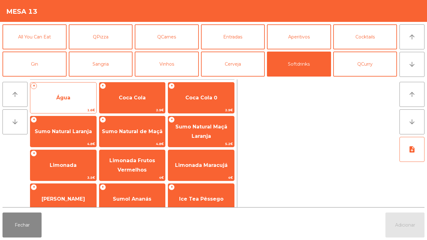
click at [60, 101] on span "Água" at bounding box center [63, 97] width 66 height 17
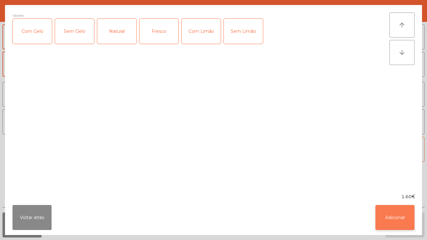
click at [396, 213] on button "Adicionar" at bounding box center [394, 217] width 39 height 25
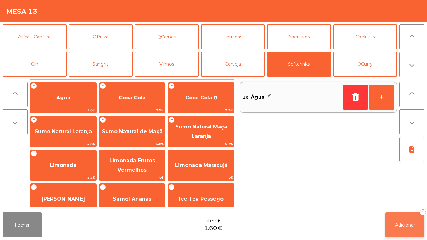
click at [397, 219] on button "Adicionar 1" at bounding box center [404, 224] width 39 height 25
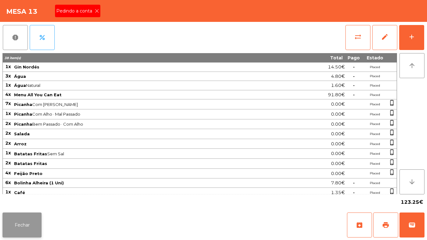
click at [32, 218] on button "Fechar" at bounding box center [21, 224] width 39 height 25
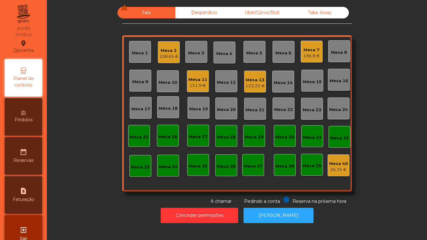
click at [254, 85] on div "123.25 €" at bounding box center [254, 86] width 19 height 6
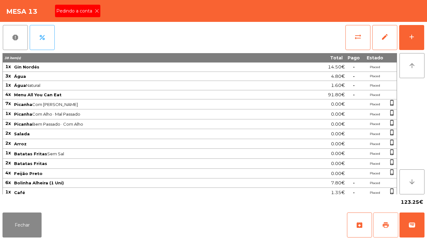
click at [377, 218] on button "print" at bounding box center [385, 224] width 25 height 25
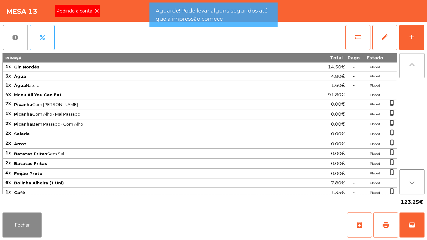
click at [96, 11] on icon at bounding box center [97, 11] width 4 height 4
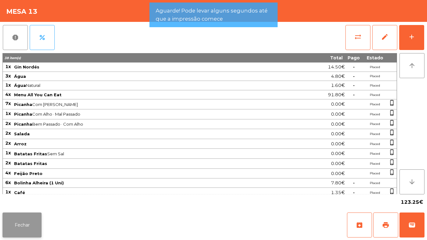
click at [31, 222] on button "Fechar" at bounding box center [21, 224] width 39 height 25
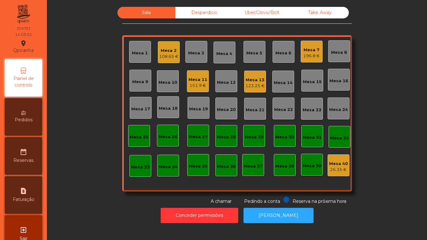
click at [255, 85] on div "123.25 €" at bounding box center [254, 86] width 19 height 6
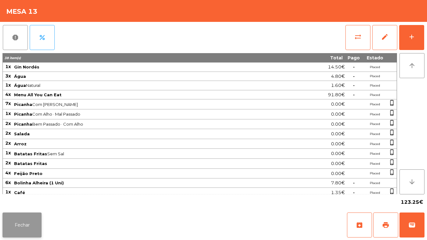
click at [40, 226] on button "Fechar" at bounding box center [21, 224] width 39 height 25
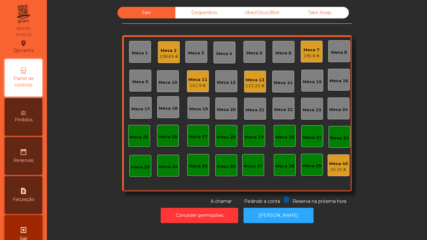
click at [308, 60] on div "Mesa 7 196.8 €" at bounding box center [311, 52] width 22 height 22
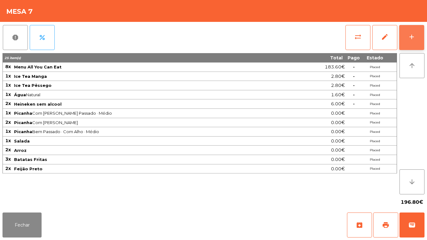
click at [407, 38] on button "add" at bounding box center [411, 37] width 25 height 25
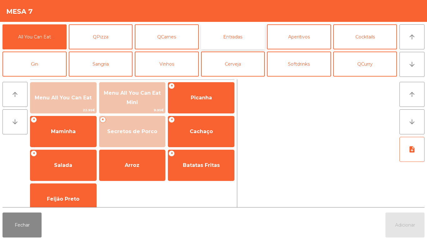
click at [256, 39] on button "Entradas" at bounding box center [233, 36] width 64 height 25
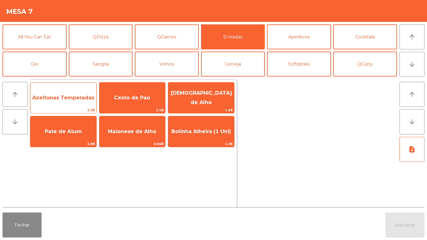
click at [74, 96] on span "Azeitonas Temperadas" at bounding box center [63, 98] width 62 height 6
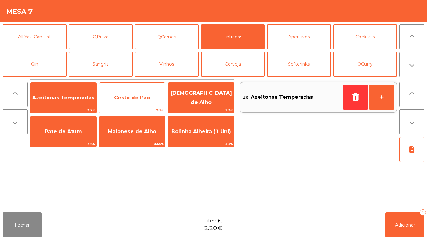
click at [133, 102] on span "Cesto de Pao" at bounding box center [132, 97] width 66 height 17
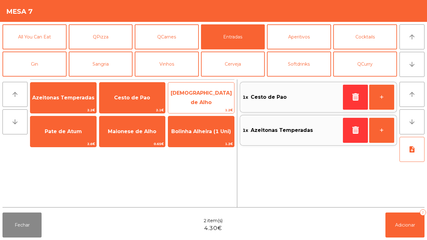
click at [195, 99] on span "[DEMOGRAPHIC_DATA] de Alho" at bounding box center [201, 97] width 61 height 15
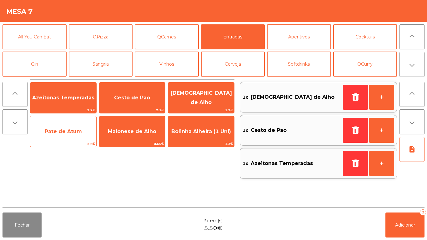
click at [62, 130] on span "Pate de Atum" at bounding box center [63, 131] width 37 height 6
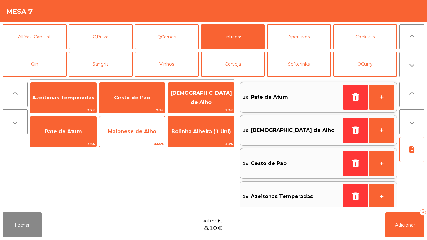
click at [139, 129] on span "Maionese de Alho" at bounding box center [132, 131] width 48 height 6
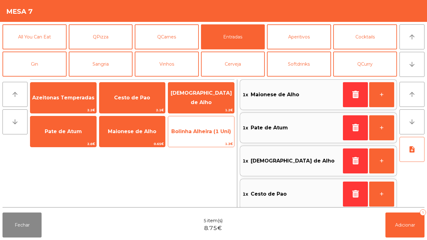
click at [213, 129] on span "Bolinha Alheira (1 Uni)" at bounding box center [201, 131] width 60 height 6
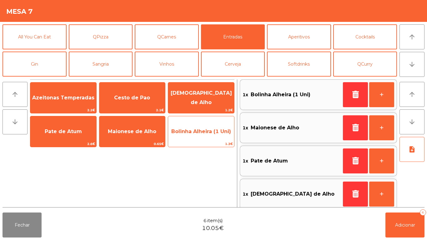
click at [202, 129] on span "Bolinha Alheira (1 Uni)" at bounding box center [201, 131] width 60 height 6
click at [195, 131] on span "Bolinha Alheira (1 Uni)" at bounding box center [201, 131] width 60 height 6
click at [201, 131] on span "Bolinha Alheira (1 Uni)" at bounding box center [201, 131] width 60 height 6
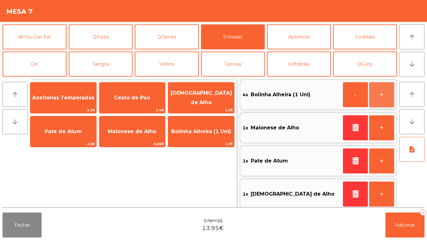
click at [378, 99] on button "+" at bounding box center [381, 94] width 25 height 25
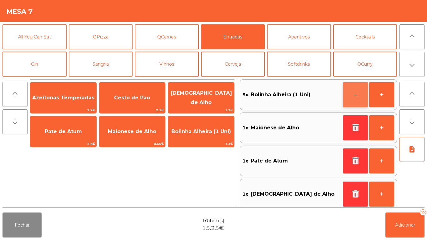
click at [355, 89] on button "-" at bounding box center [355, 94] width 25 height 25
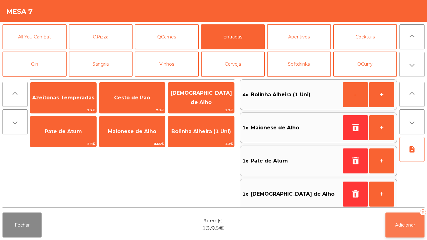
click at [400, 224] on span "Adicionar" at bounding box center [405, 225] width 20 height 6
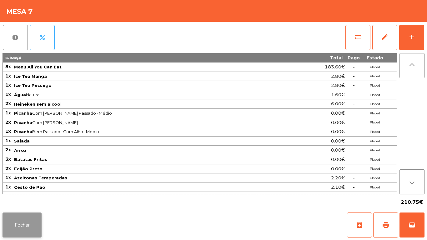
click at [30, 214] on button "Fechar" at bounding box center [21, 224] width 39 height 25
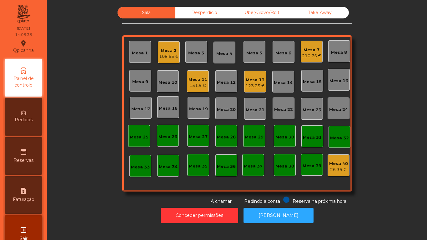
click at [171, 53] on div "108.65 €" at bounding box center [168, 56] width 19 height 6
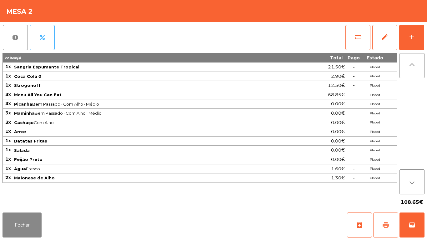
click at [381, 222] on button "print" at bounding box center [385, 224] width 25 height 25
click at [32, 218] on button "Fechar" at bounding box center [21, 224] width 39 height 25
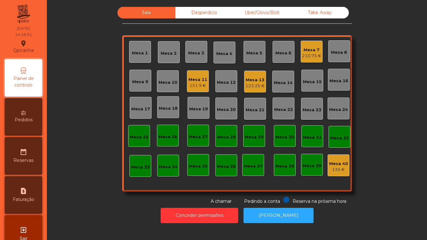
click at [32, 125] on div "Pedidos" at bounding box center [23, 116] width 37 height 37
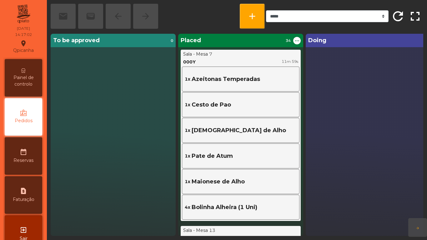
click at [29, 83] on span "Painel de controlo" at bounding box center [23, 80] width 34 height 13
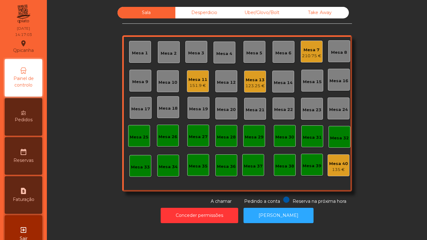
click at [308, 50] on div "Mesa 7" at bounding box center [311, 50] width 19 height 6
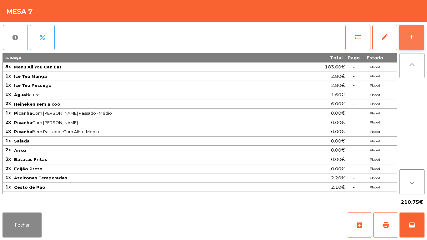
click at [408, 37] on div "add" at bounding box center [411, 36] width 7 height 7
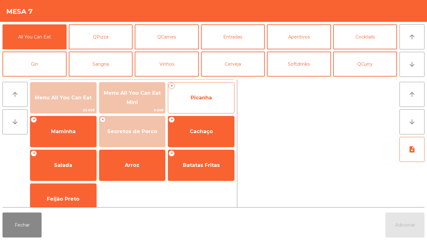
click at [211, 98] on span "Picanha" at bounding box center [201, 98] width 21 height 6
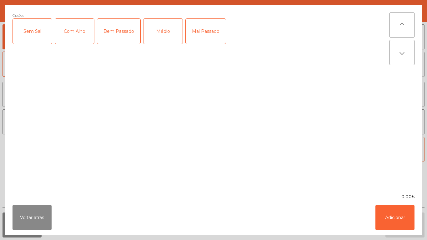
click at [209, 25] on div "Mal Passado" at bounding box center [206, 31] width 40 height 25
click at [74, 27] on div "Com Alho" at bounding box center [74, 31] width 39 height 25
click at [384, 214] on button "Adicionar" at bounding box center [394, 217] width 39 height 25
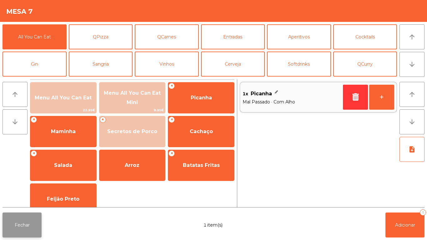
click at [26, 224] on button "Fechar" at bounding box center [21, 224] width 39 height 25
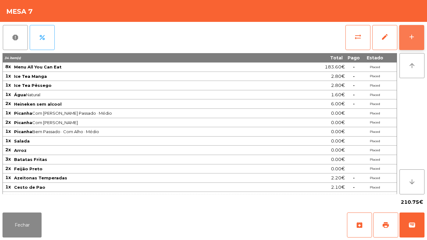
click at [405, 41] on button "add" at bounding box center [411, 37] width 25 height 25
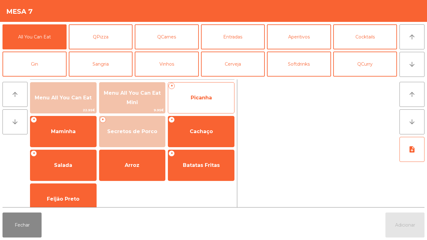
click at [216, 96] on span "Picanha" at bounding box center [201, 97] width 66 height 17
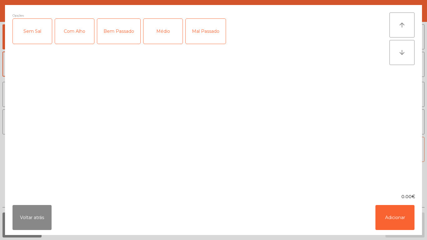
click at [169, 29] on div "Médio" at bounding box center [162, 31] width 39 height 25
click at [207, 31] on div "Mal Passado" at bounding box center [206, 31] width 40 height 25
click at [70, 35] on div "Com Alho" at bounding box center [74, 31] width 39 height 25
click at [392, 214] on button "Adicionar" at bounding box center [394, 217] width 39 height 25
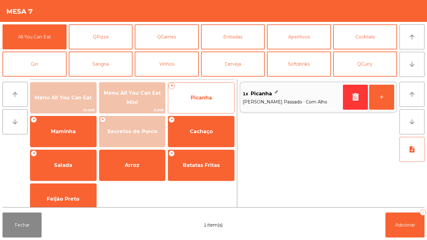
click at [209, 100] on span "Picanha" at bounding box center [201, 98] width 21 height 6
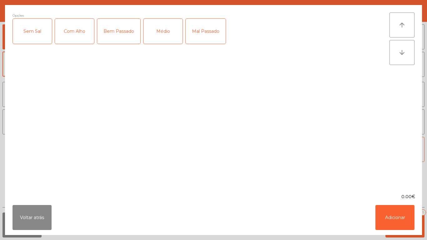
click at [162, 32] on div "Médio" at bounding box center [162, 31] width 39 height 25
click at [379, 209] on button "Adicionar" at bounding box center [394, 217] width 39 height 25
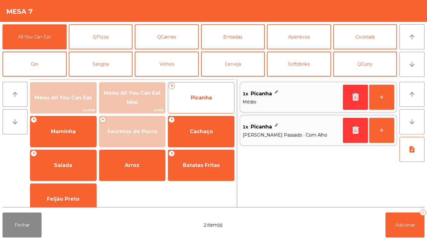
click at [216, 94] on span "Picanha" at bounding box center [201, 97] width 66 height 17
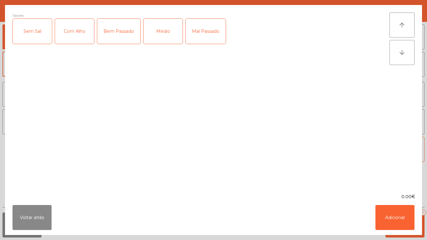
click at [168, 30] on div "Médio" at bounding box center [162, 31] width 39 height 25
click at [117, 32] on div "Bem Passado" at bounding box center [118, 31] width 43 height 25
click at [80, 26] on div "Com Alho" at bounding box center [74, 31] width 39 height 25
click at [389, 207] on button "Adicionar" at bounding box center [394, 217] width 39 height 25
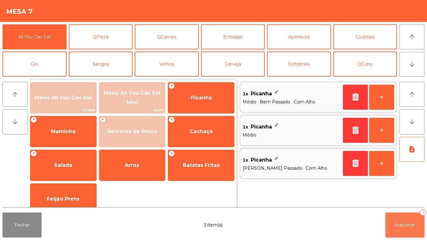
click at [394, 214] on button "Adicionar 3" at bounding box center [404, 224] width 39 height 25
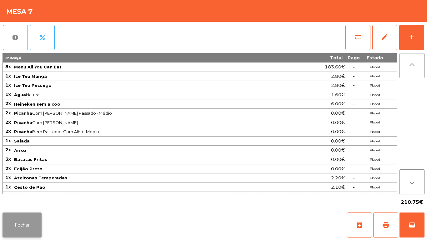
click at [28, 215] on button "Fechar" at bounding box center [21, 224] width 39 height 25
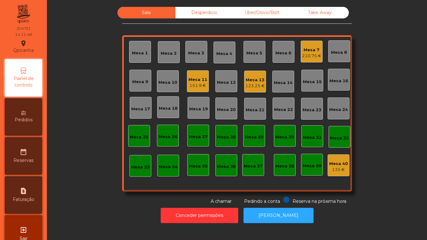
click at [196, 49] on div "Mesa 3" at bounding box center [196, 51] width 16 height 9
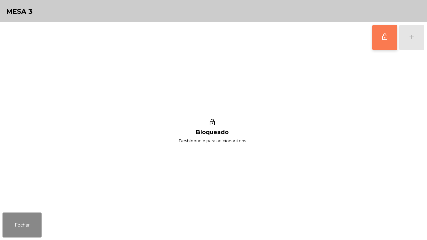
click at [378, 40] on button "lock_outline" at bounding box center [384, 37] width 25 height 25
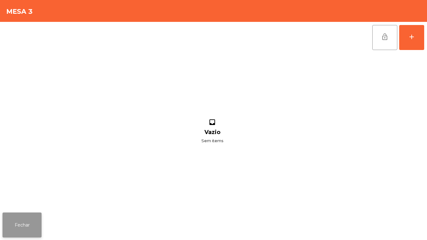
click at [31, 220] on button "Fechar" at bounding box center [21, 224] width 39 height 25
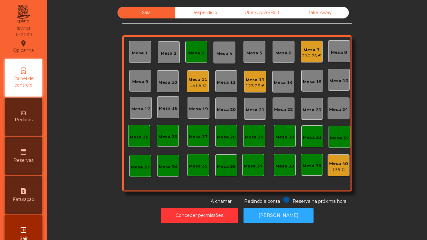
click at [310, 47] on div "Mesa 7" at bounding box center [311, 50] width 19 height 6
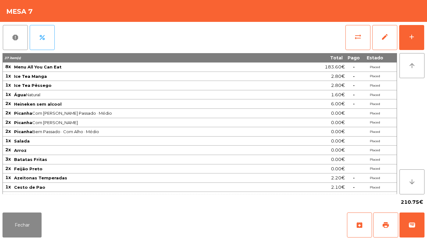
scroll to position [44, 0]
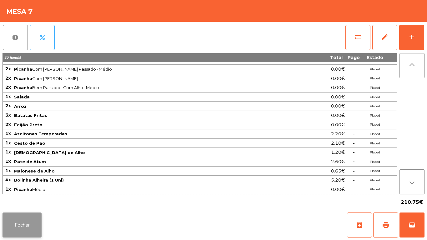
click at [20, 226] on button "Fechar" at bounding box center [21, 224] width 39 height 25
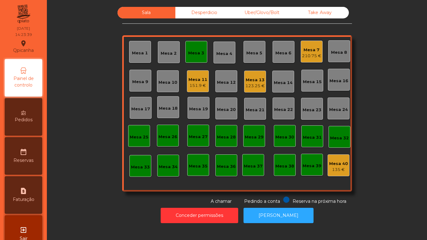
click at [199, 54] on div "Mesa 3" at bounding box center [196, 53] width 16 height 6
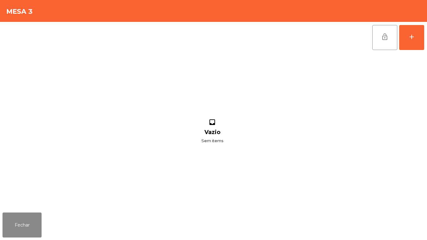
click at [426, 34] on div "lock_open add inbox Vazio Sem items" at bounding box center [213, 116] width 427 height 188
click at [409, 42] on button "add" at bounding box center [411, 37] width 25 height 25
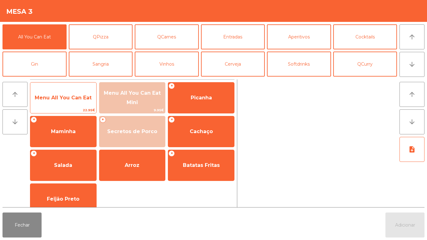
click at [69, 93] on span "Menu All You Can Eat" at bounding box center [63, 97] width 66 height 17
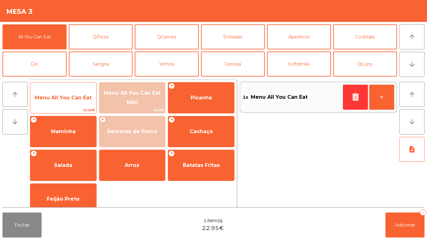
click at [68, 96] on span "Menu All You Can Eat" at bounding box center [63, 98] width 57 height 6
click at [66, 106] on span "Menu All You Can Eat" at bounding box center [63, 97] width 66 height 17
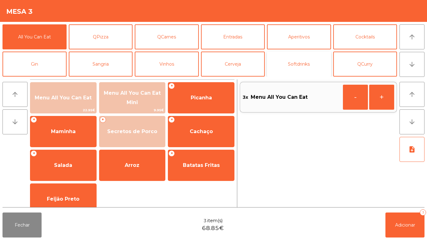
click at [306, 65] on button "Softdrinks" at bounding box center [299, 64] width 64 height 25
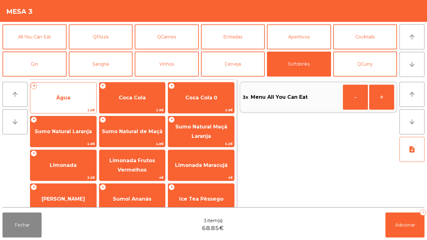
click at [68, 95] on span "Água" at bounding box center [63, 98] width 14 height 6
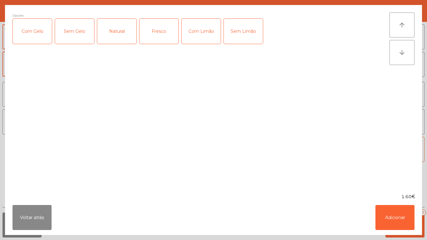
click at [109, 30] on div "Natural" at bounding box center [116, 31] width 39 height 25
click at [389, 219] on button "Adicionar" at bounding box center [394, 217] width 39 height 25
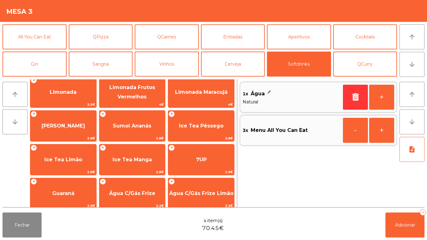
scroll to position [73, 0]
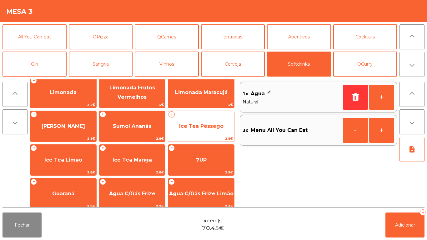
click at [198, 124] on span "Ice Tea Pêssego" at bounding box center [201, 126] width 44 height 6
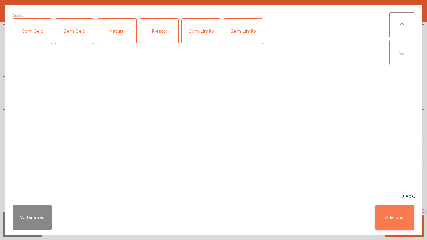
click at [393, 214] on button "Adicionar" at bounding box center [394, 217] width 39 height 25
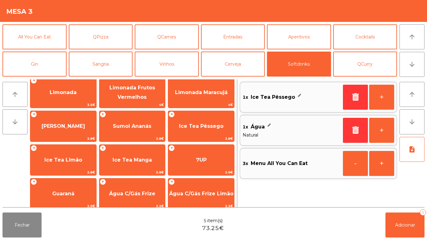
scroll to position [111, 0]
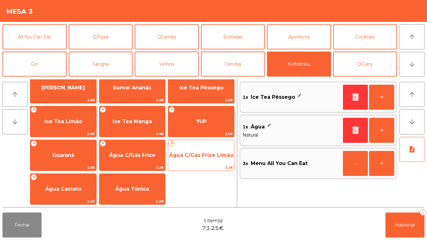
click at [208, 157] on span "Água C/Gás Frize Limão" at bounding box center [201, 155] width 64 height 6
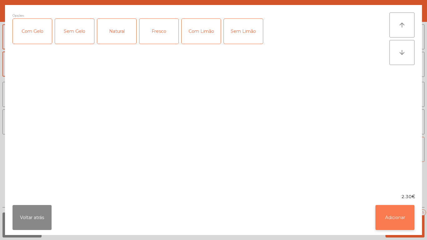
click at [396, 218] on button "Adicionar" at bounding box center [394, 217] width 39 height 25
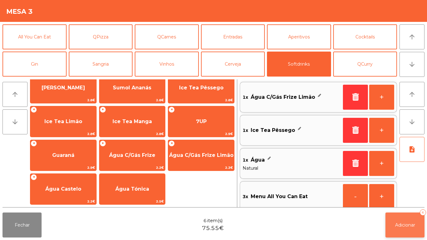
click at [408, 226] on span "Adicionar" at bounding box center [405, 225] width 20 height 6
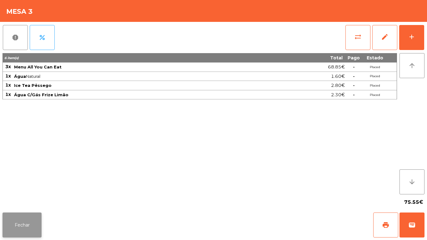
click at [21, 219] on button "Fechar" at bounding box center [21, 224] width 39 height 25
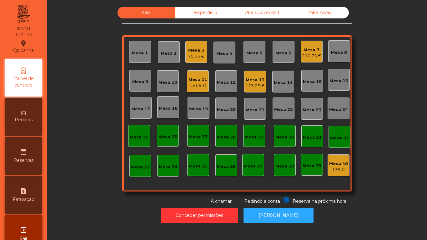
click at [304, 52] on div "Mesa 7" at bounding box center [311, 50] width 19 height 6
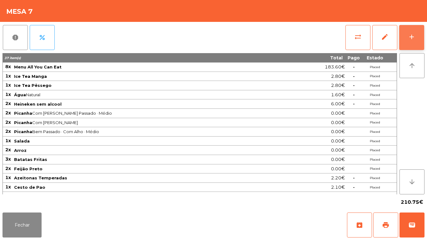
click at [411, 31] on button "add" at bounding box center [411, 37] width 25 height 25
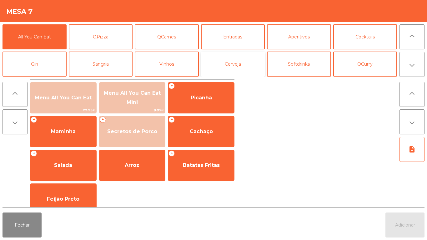
click at [235, 65] on button "Cerveja" at bounding box center [233, 64] width 64 height 25
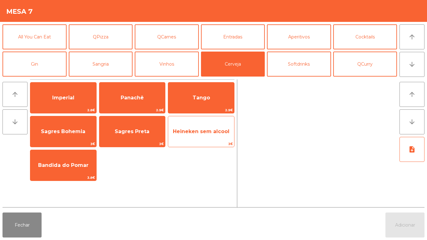
click at [203, 130] on span "Heineken sem alcool" at bounding box center [201, 131] width 57 height 6
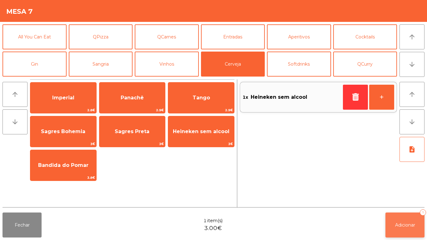
click at [389, 218] on button "Adicionar 1" at bounding box center [404, 224] width 39 height 25
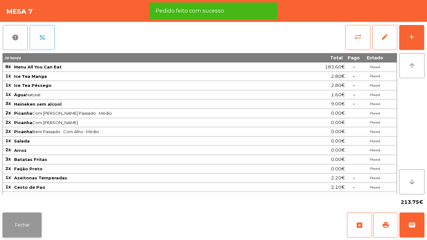
click at [31, 213] on button "Fechar" at bounding box center [21, 224] width 39 height 25
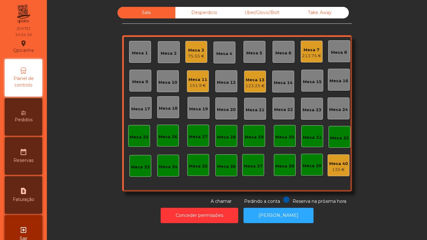
click at [203, 54] on div "Mesa 3 75.55 €" at bounding box center [196, 52] width 22 height 22
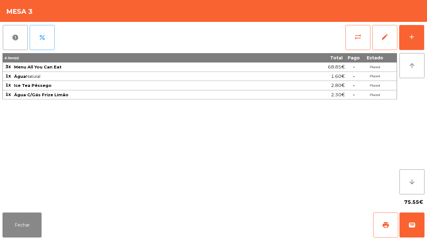
click at [32, 240] on div "Fechar print wallet" at bounding box center [213, 225] width 427 height 30
click at [32, 228] on button "Fechar" at bounding box center [21, 224] width 39 height 25
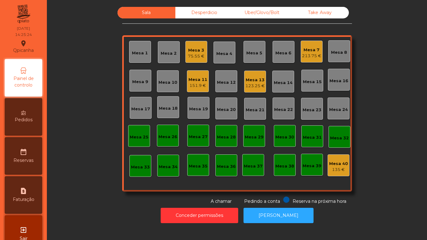
click at [191, 53] on div "75.55 €" at bounding box center [196, 56] width 17 height 6
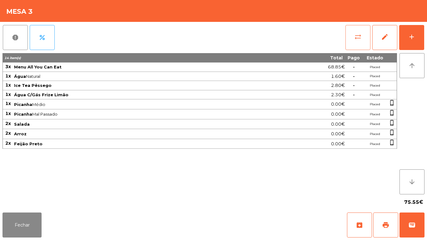
click at [353, 39] on button "sync_alt" at bounding box center [357, 37] width 25 height 25
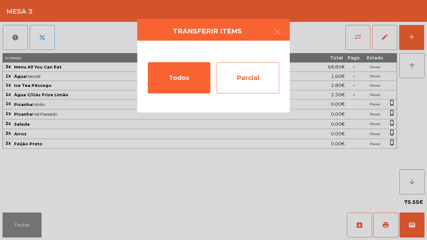
click at [253, 83] on div "Parcial" at bounding box center [247, 77] width 62 height 31
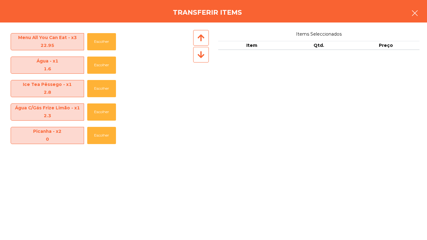
click at [414, 12] on icon "button" at bounding box center [414, 12] width 7 height 7
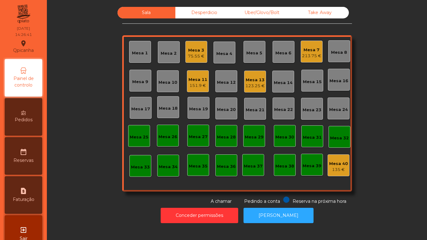
click at [192, 55] on div "75.55 €" at bounding box center [196, 56] width 17 height 6
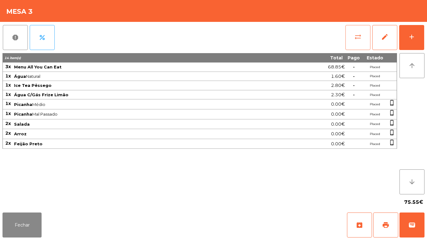
click at [355, 41] on button "sync_alt" at bounding box center [357, 37] width 25 height 25
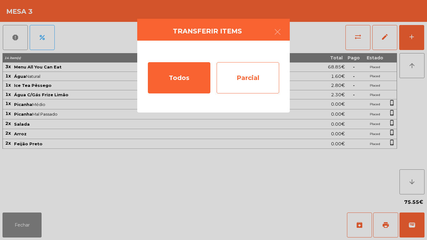
click at [256, 74] on div "Parcial" at bounding box center [247, 77] width 62 height 31
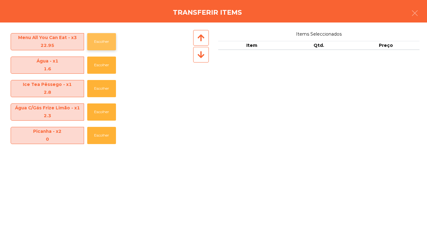
click at [111, 47] on button "Escolher" at bounding box center [101, 41] width 29 height 17
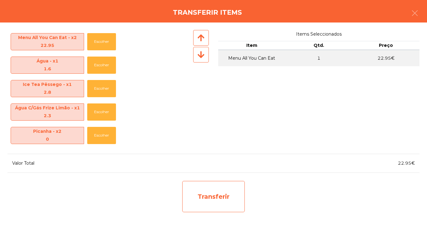
click at [239, 199] on div "Transferir" at bounding box center [213, 196] width 62 height 31
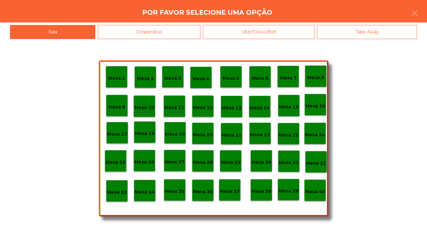
click at [119, 162] on p "Mesa 25" at bounding box center [116, 162] width 20 height 7
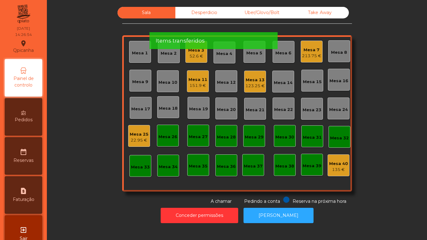
click at [192, 56] on div "52.6 €" at bounding box center [196, 56] width 16 height 6
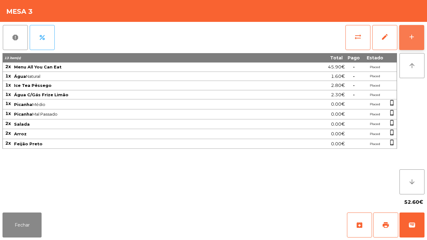
click at [405, 44] on button "add" at bounding box center [411, 37] width 25 height 25
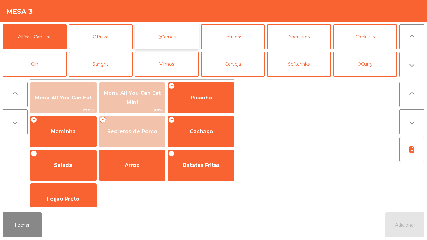
click at [160, 37] on button "QCarnes" at bounding box center [167, 36] width 64 height 25
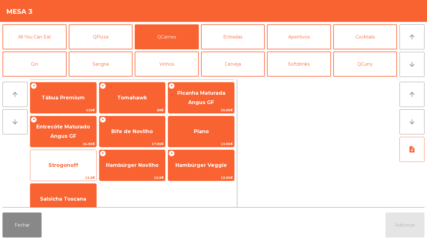
click at [81, 162] on span "Strogonoff" at bounding box center [63, 165] width 66 height 17
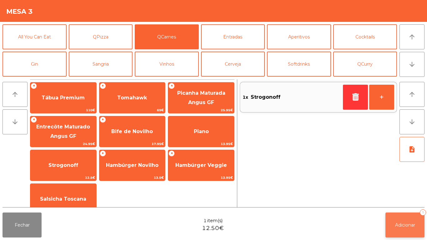
click at [395, 214] on button "Adicionar 1" at bounding box center [404, 224] width 39 height 25
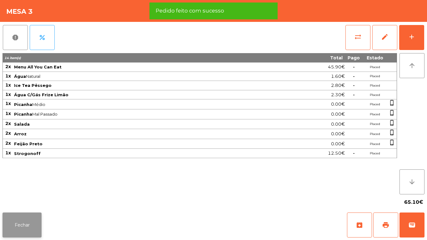
click at [36, 221] on button "Fechar" at bounding box center [21, 224] width 39 height 25
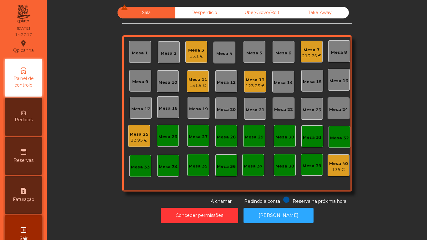
click at [192, 76] on div "Mesa 11 151.9 €" at bounding box center [197, 81] width 19 height 15
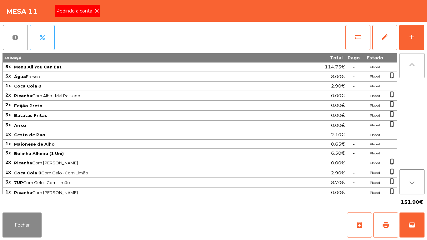
click at [92, 10] on span "Pedindo a conta" at bounding box center [75, 11] width 38 height 7
click at [377, 221] on button "print" at bounding box center [385, 224] width 25 height 25
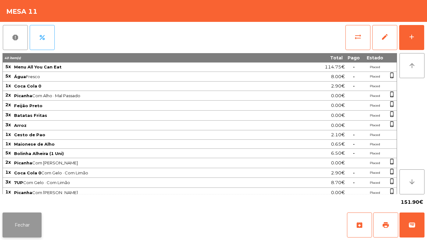
click at [31, 225] on button "Fechar" at bounding box center [21, 224] width 39 height 25
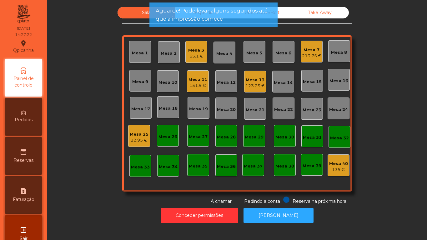
click at [194, 54] on div "65.1 €" at bounding box center [196, 56] width 16 height 6
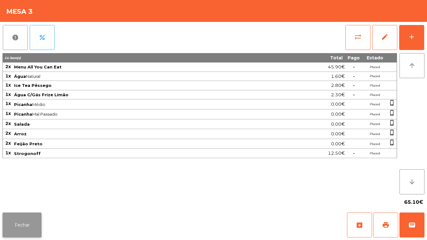
click at [30, 230] on button "Fechar" at bounding box center [21, 224] width 39 height 25
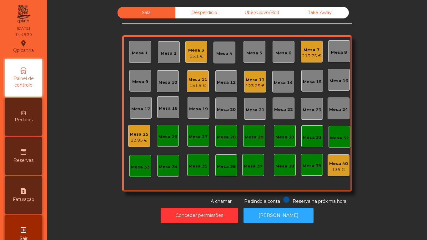
click at [308, 54] on div "213.75 €" at bounding box center [311, 56] width 19 height 6
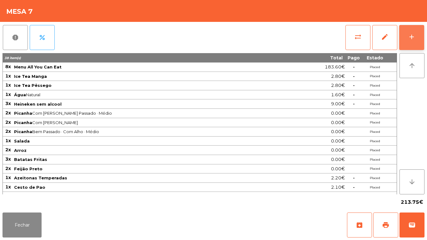
click at [415, 42] on button "add" at bounding box center [411, 37] width 25 height 25
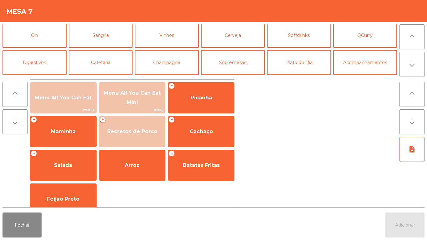
scroll to position [29, 0]
click at [103, 64] on button "Cafetaria" at bounding box center [101, 62] width 64 height 25
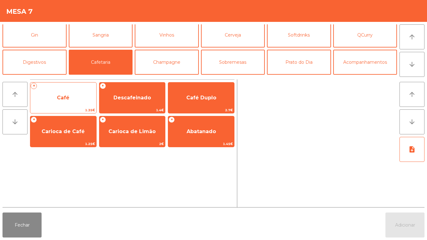
click at [62, 97] on span "Café" at bounding box center [63, 98] width 12 height 6
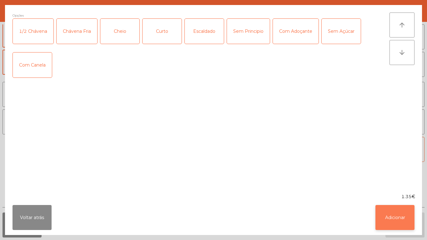
click at [408, 220] on button "Adicionar" at bounding box center [394, 217] width 39 height 25
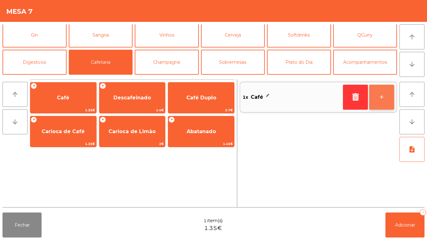
click at [380, 102] on button "+" at bounding box center [381, 97] width 25 height 25
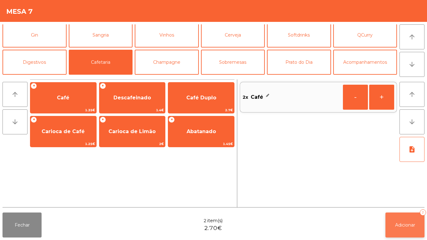
click at [404, 224] on span "Adicionar" at bounding box center [405, 225] width 20 height 6
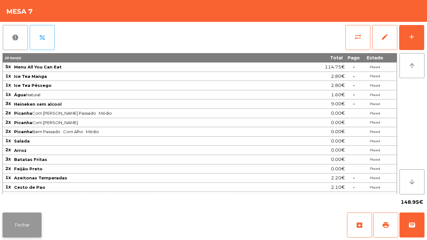
click at [27, 220] on button "Fechar" at bounding box center [21, 224] width 39 height 25
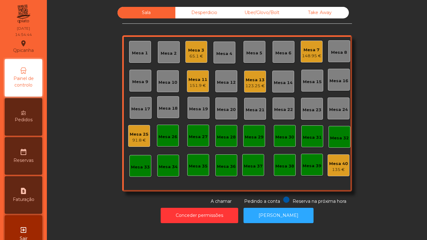
click at [310, 60] on div "Mesa 7 148.95 €" at bounding box center [311, 52] width 22 height 22
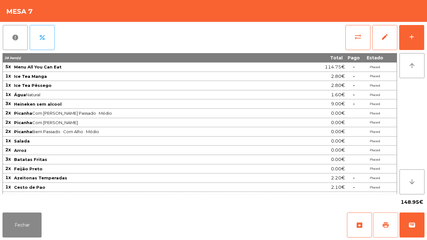
click at [384, 222] on span "print" at bounding box center [385, 224] width 7 height 7
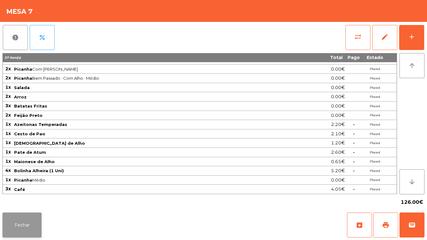
click at [26, 216] on button "Fechar" at bounding box center [21, 224] width 39 height 25
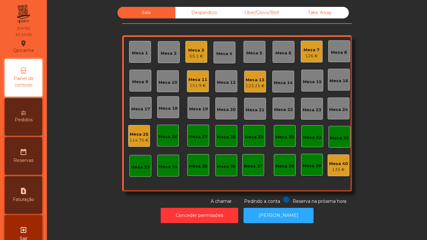
click at [190, 50] on div "Mesa 3" at bounding box center [196, 50] width 16 height 6
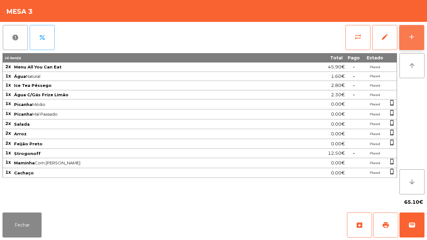
click at [412, 40] on div "add" at bounding box center [411, 36] width 7 height 7
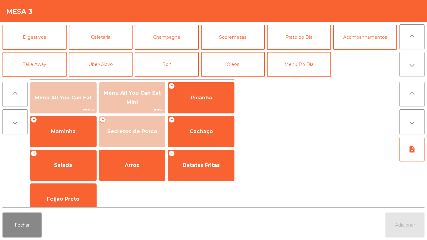
scroll to position [54, 0]
click at [49, 67] on button "Take Away" at bounding box center [34, 64] width 64 height 25
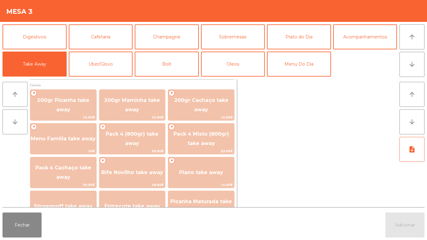
scroll to position [17, 0]
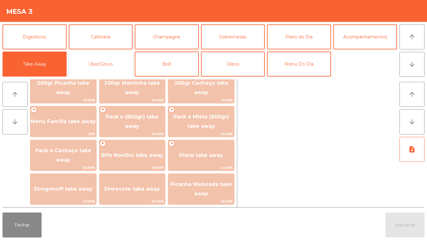
click at [115, 59] on button "Uber/Glovo" at bounding box center [101, 64] width 64 height 25
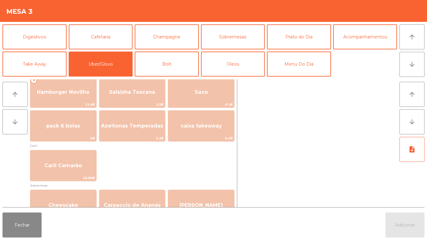
scroll to position [146, 0]
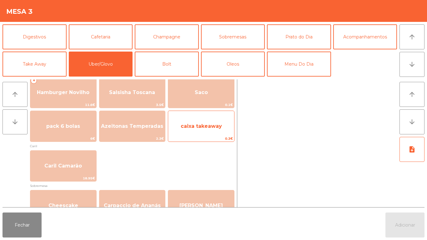
click at [213, 133] on span "caixa takeaway" at bounding box center [201, 126] width 66 height 17
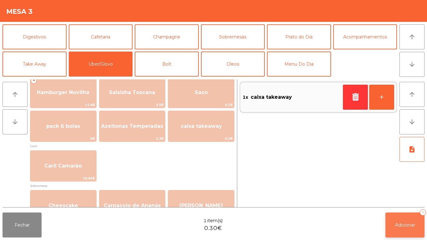
click at [393, 215] on button "Adicionar 1" at bounding box center [404, 224] width 39 height 25
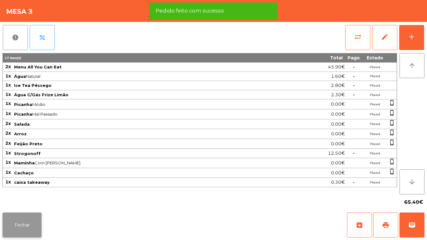
click at [29, 225] on button "Fechar" at bounding box center [21, 224] width 39 height 25
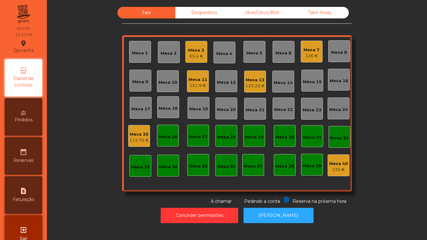
click at [200, 54] on div "65.4 €" at bounding box center [196, 56] width 16 height 6
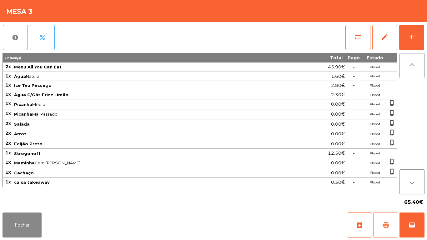
click at [381, 224] on button "print" at bounding box center [385, 224] width 25 height 25
click at [30, 221] on button "Fechar" at bounding box center [21, 224] width 39 height 25
